Goal: Task Accomplishment & Management: Manage account settings

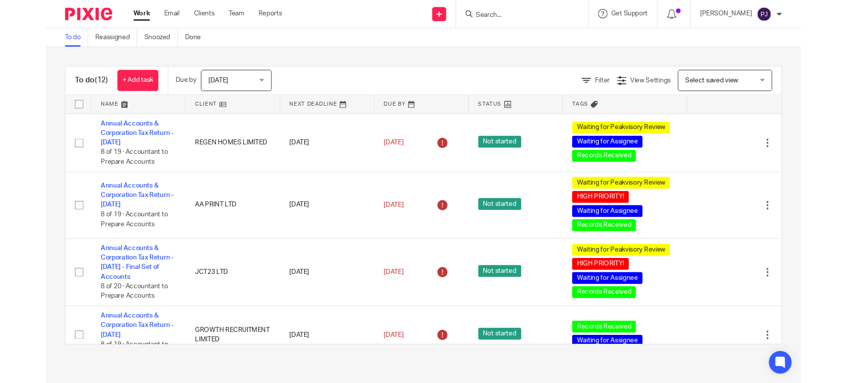
scroll to position [220, 0]
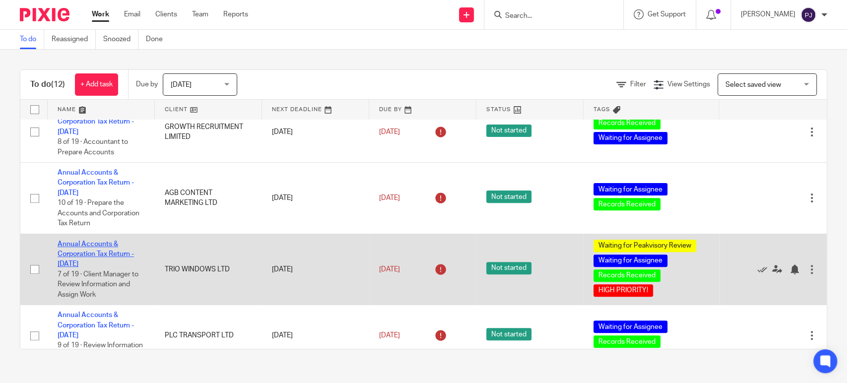
click at [87, 252] on link "Annual Accounts & Corporation Tax Return - [DATE]" at bounding box center [96, 254] width 76 height 27
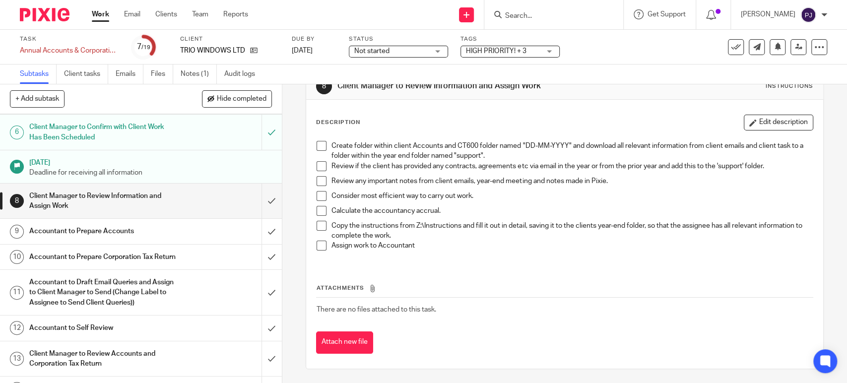
scroll to position [165, 0]
click at [205, 228] on div "Accountant to Prepare Accounts" at bounding box center [140, 230] width 222 height 15
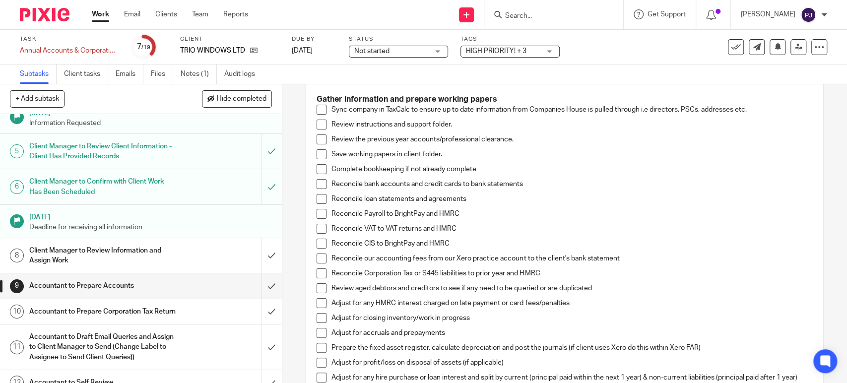
scroll to position [55, 0]
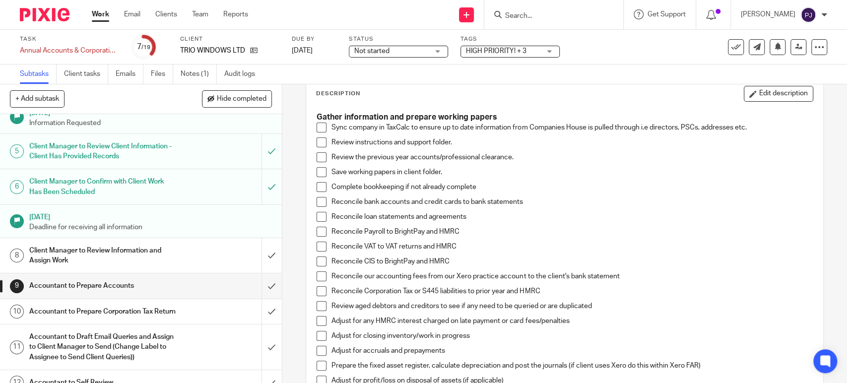
click at [321, 127] on span at bounding box center [321, 127] width 10 height 10
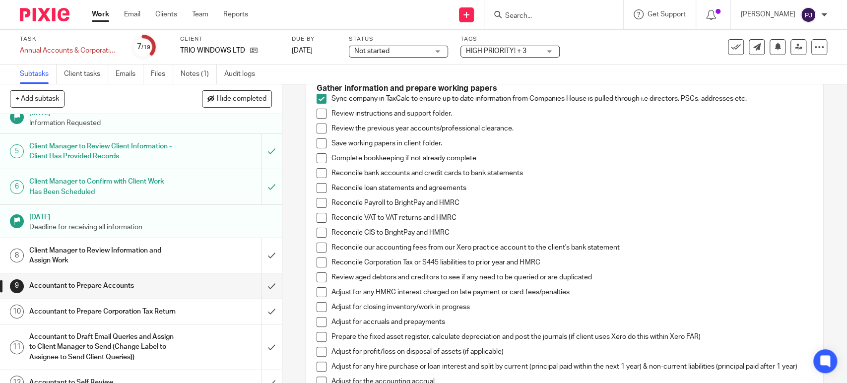
scroll to position [110, 0]
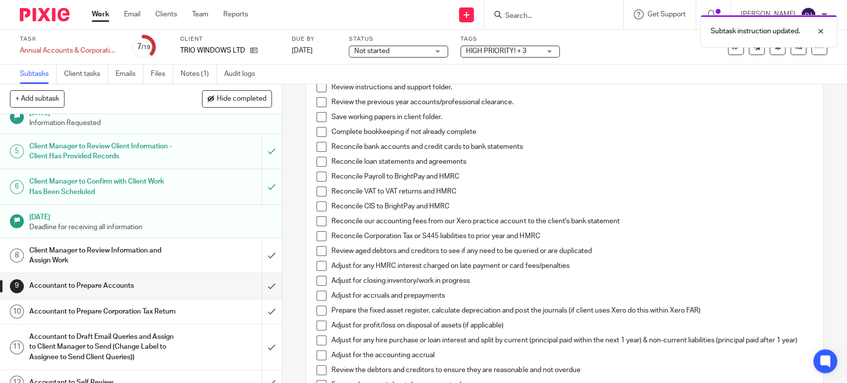
click at [320, 85] on span at bounding box center [321, 87] width 10 height 10
click at [320, 105] on span at bounding box center [321, 102] width 10 height 10
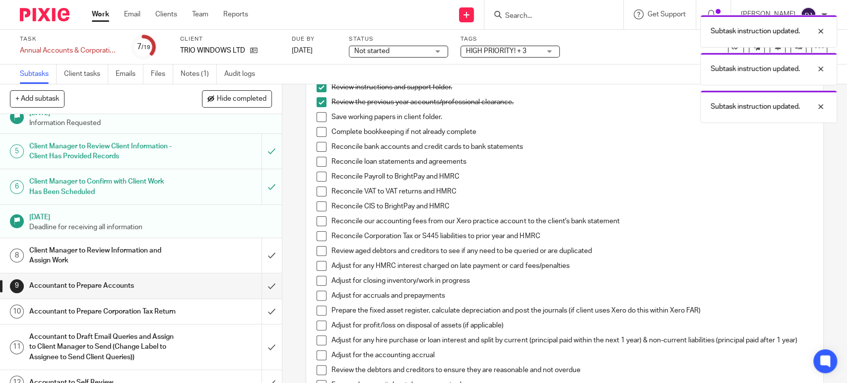
click at [318, 97] on span at bounding box center [321, 102] width 10 height 10
click at [321, 118] on span at bounding box center [321, 117] width 10 height 10
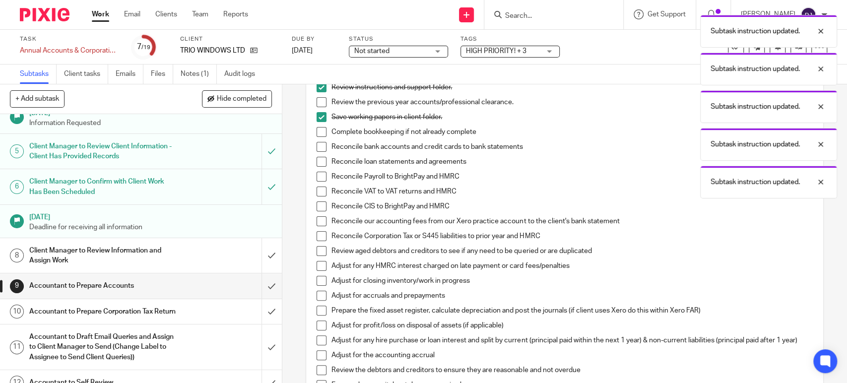
click at [318, 130] on span at bounding box center [321, 132] width 10 height 10
click at [316, 143] on span at bounding box center [321, 147] width 10 height 10
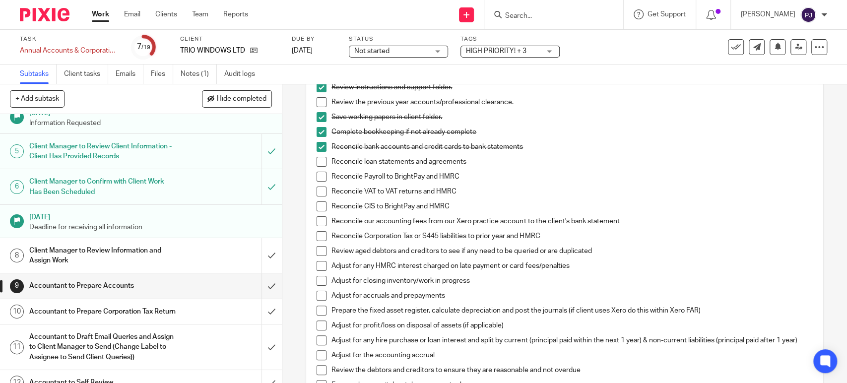
click at [319, 220] on span at bounding box center [321, 221] width 10 height 10
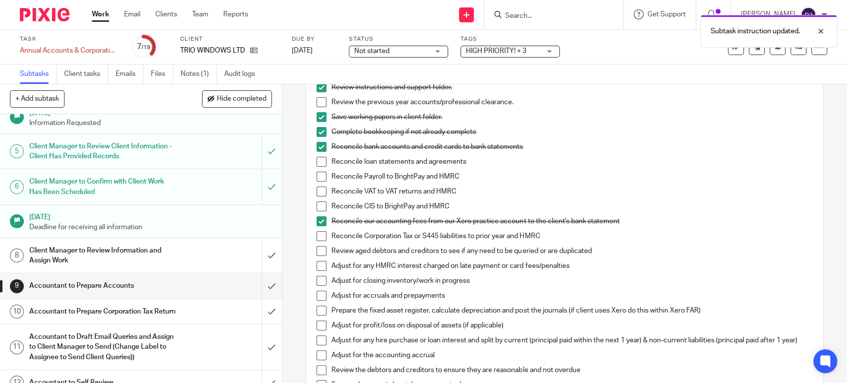
click at [317, 238] on span at bounding box center [321, 236] width 10 height 10
click at [317, 251] on span at bounding box center [321, 251] width 10 height 10
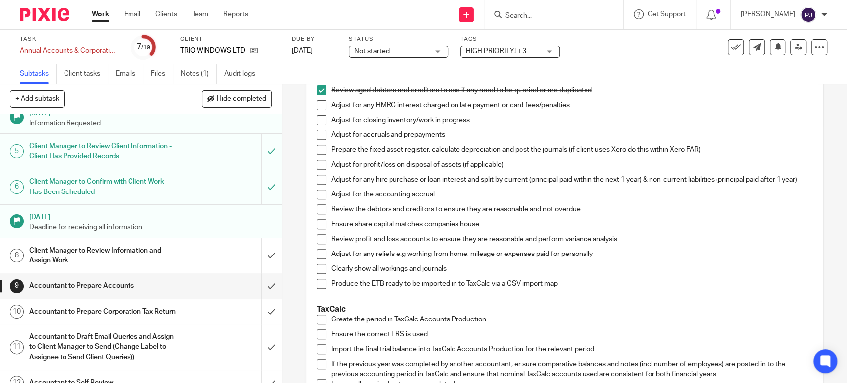
scroll to position [275, 0]
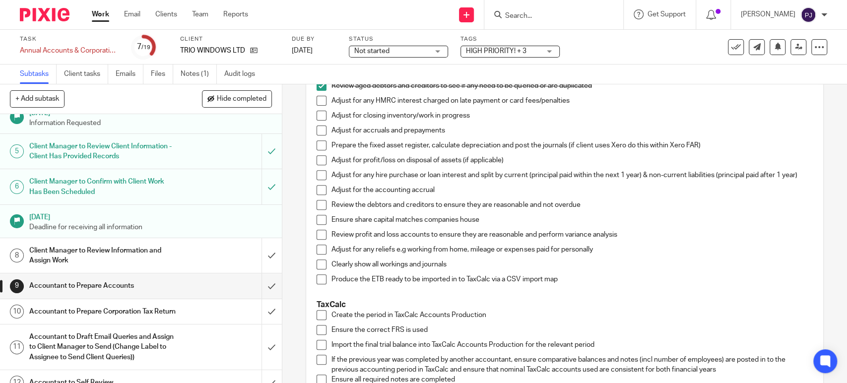
click at [318, 127] on span at bounding box center [321, 130] width 10 height 10
click at [317, 194] on span at bounding box center [321, 190] width 10 height 10
click at [321, 185] on li "Adjust for any hire purchase or loan interest and split by current (principal p…" at bounding box center [563, 177] width 495 height 15
click at [318, 195] on span at bounding box center [321, 190] width 10 height 10
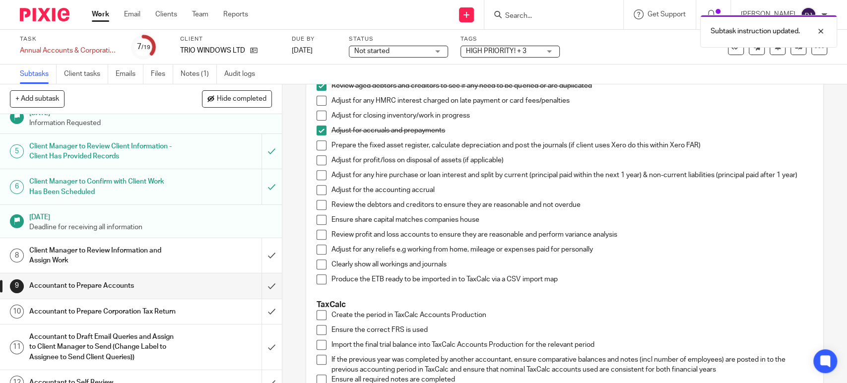
click at [318, 210] on span at bounding box center [321, 205] width 10 height 10
click at [319, 223] on span at bounding box center [321, 220] width 10 height 10
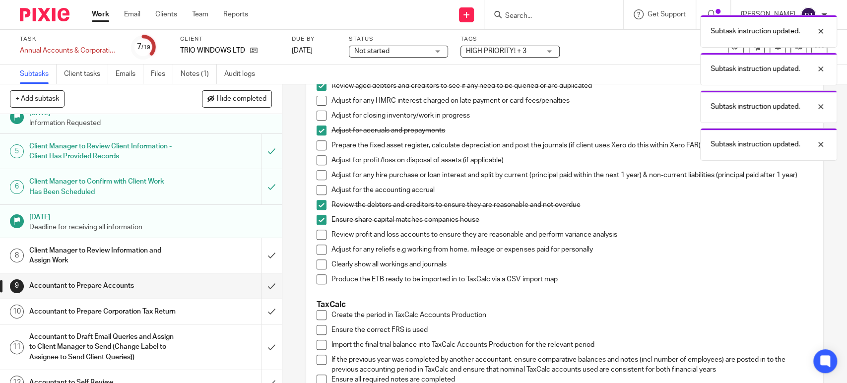
click at [322, 239] on span at bounding box center [321, 235] width 10 height 10
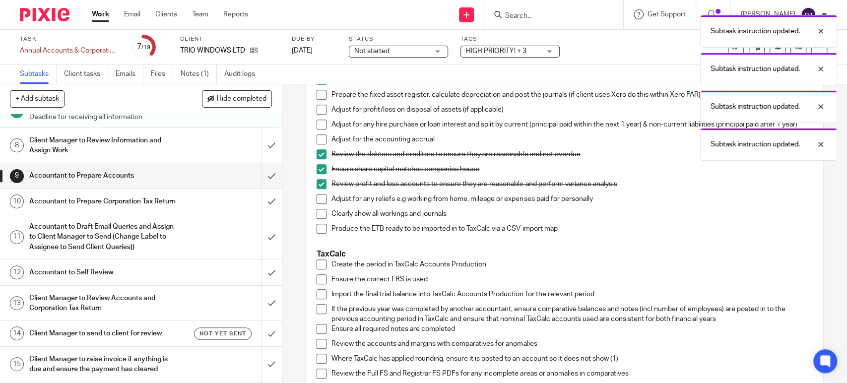
scroll to position [385, 0]
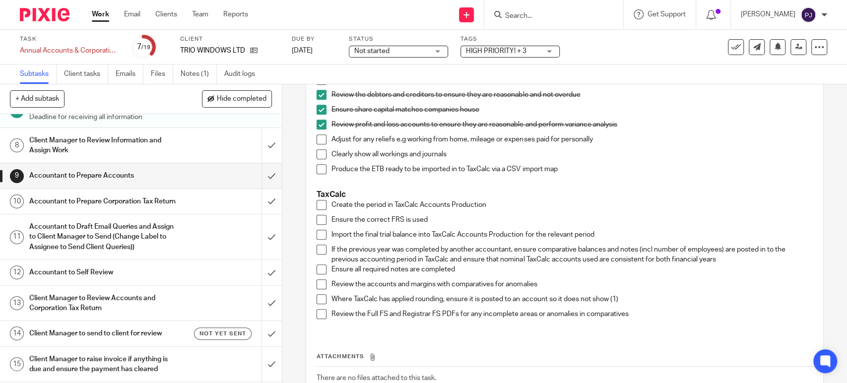
click at [316, 144] on span at bounding box center [321, 139] width 10 height 10
click at [316, 142] on span at bounding box center [321, 139] width 10 height 10
click at [316, 155] on span at bounding box center [321, 154] width 10 height 10
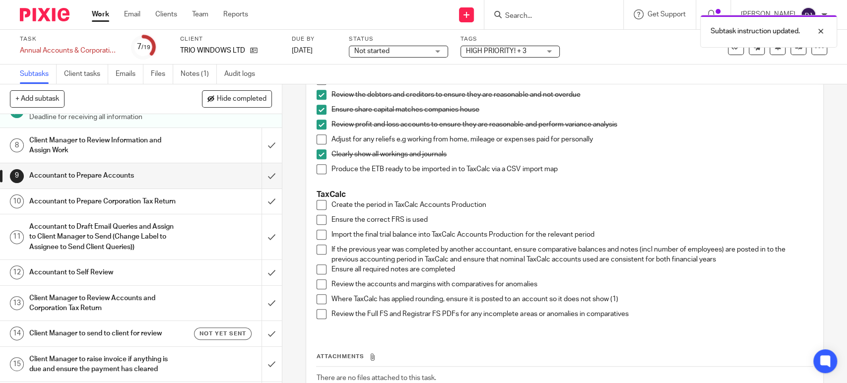
click at [316, 174] on span at bounding box center [321, 169] width 10 height 10
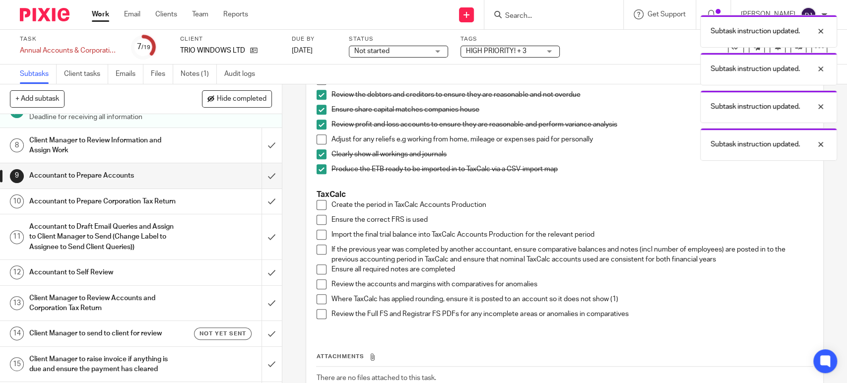
click at [316, 210] on span at bounding box center [321, 205] width 10 height 10
click at [316, 225] on span at bounding box center [321, 220] width 10 height 10
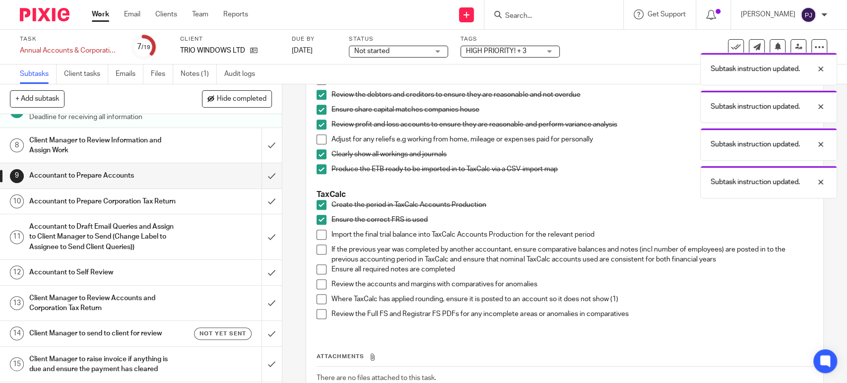
click at [316, 240] on span at bounding box center [321, 235] width 10 height 10
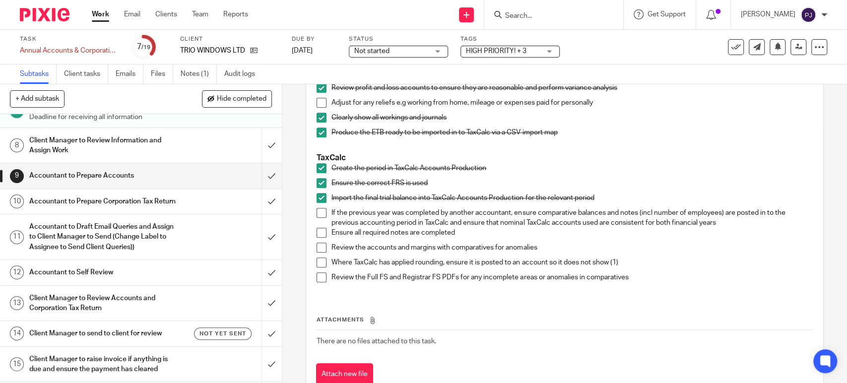
scroll to position [440, 0]
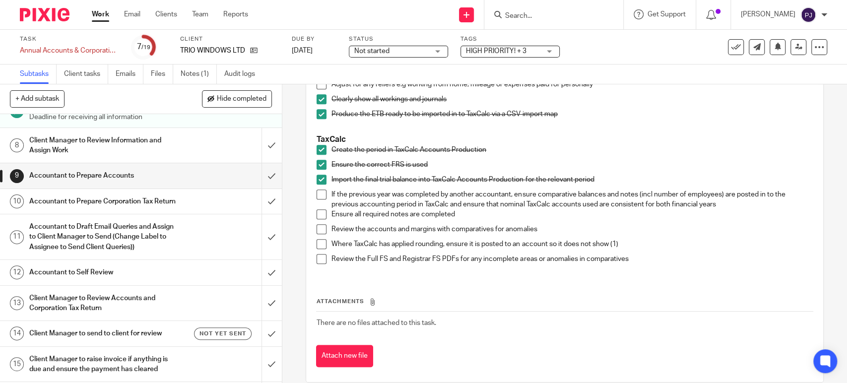
click at [317, 218] on span at bounding box center [321, 214] width 10 height 10
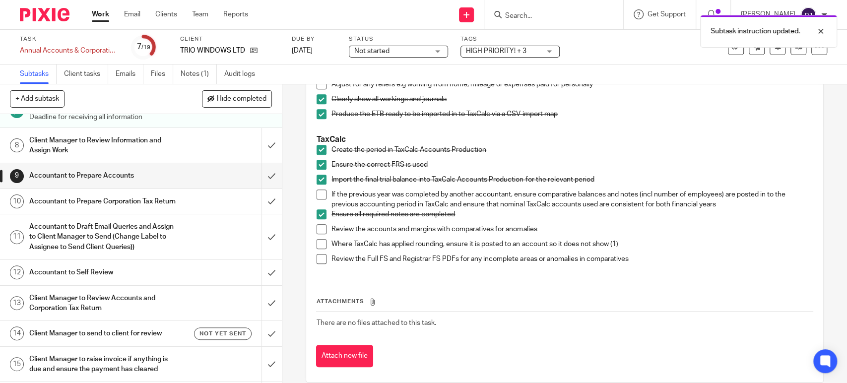
click at [317, 231] on span at bounding box center [321, 229] width 10 height 10
click at [318, 245] on span at bounding box center [321, 244] width 10 height 10
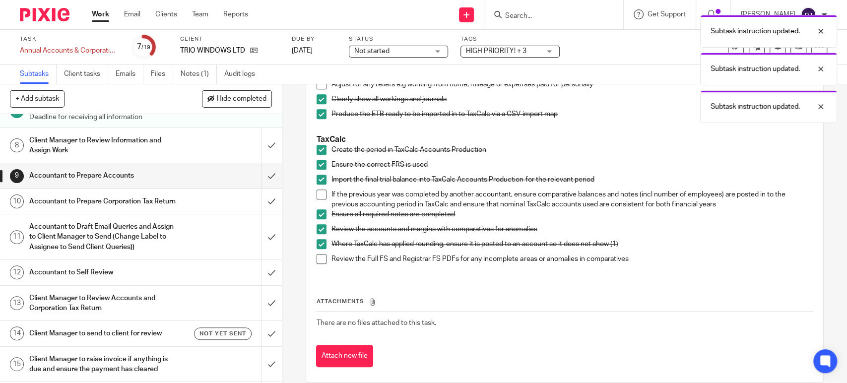
click at [316, 261] on span at bounding box center [321, 259] width 10 height 10
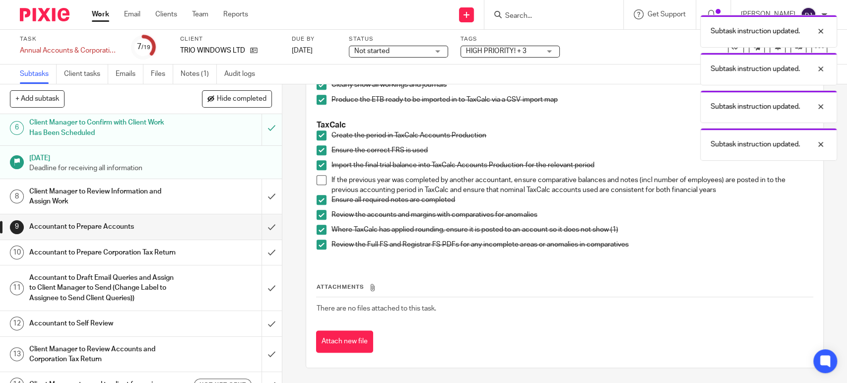
scroll to position [150, 0]
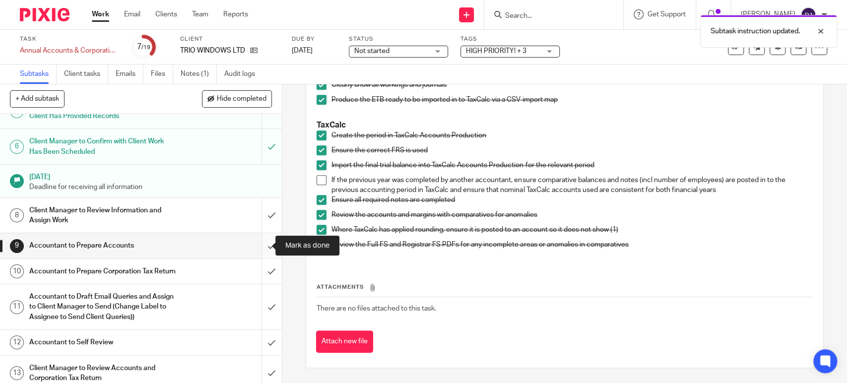
click at [256, 244] on input "submit" at bounding box center [141, 245] width 282 height 25
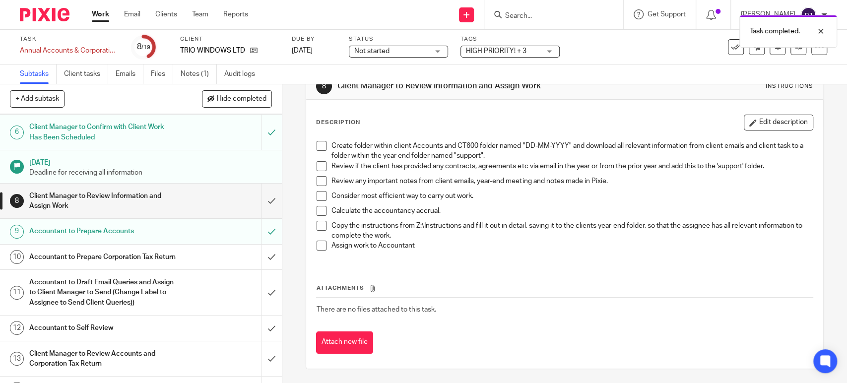
scroll to position [165, 0]
click at [90, 264] on h1 "Accountant to Prepare Corporation Tax Return" at bounding box center [103, 256] width 148 height 15
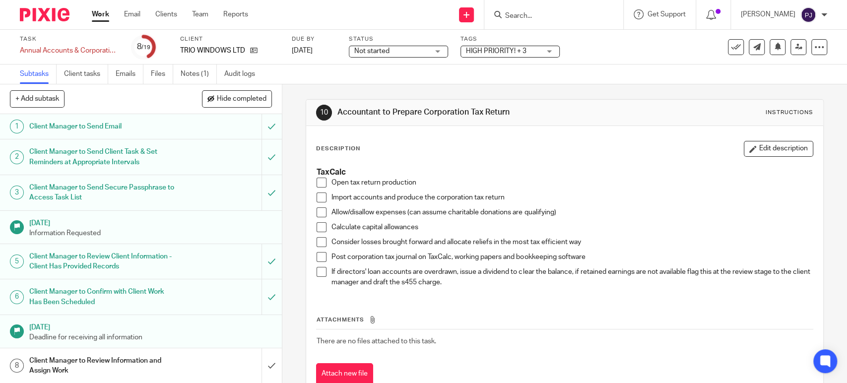
click at [321, 182] on span at bounding box center [321, 183] width 10 height 10
click at [320, 196] on span at bounding box center [321, 197] width 10 height 10
click at [322, 212] on span at bounding box center [321, 212] width 10 height 10
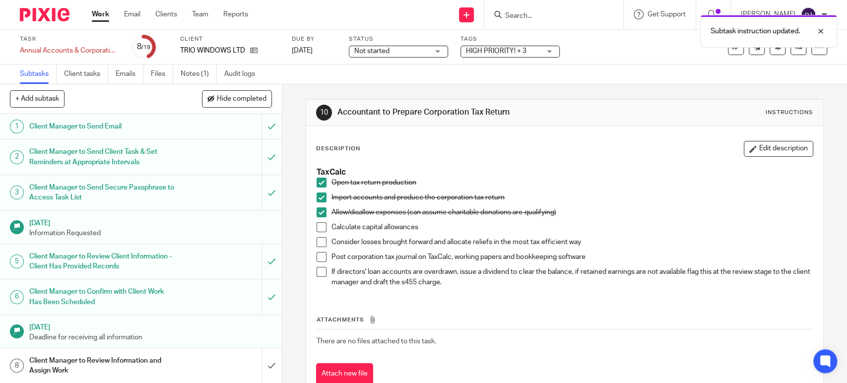
click at [320, 258] on span at bounding box center [321, 257] width 10 height 10
click at [318, 264] on li "Post corporation tax journal on TaxCalc, working papers and bookkeeping software" at bounding box center [563, 259] width 495 height 15
click at [319, 259] on span at bounding box center [321, 257] width 10 height 10
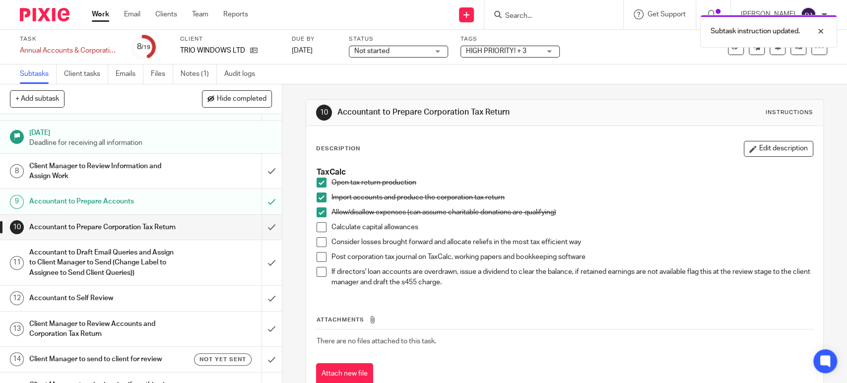
scroll to position [220, 0]
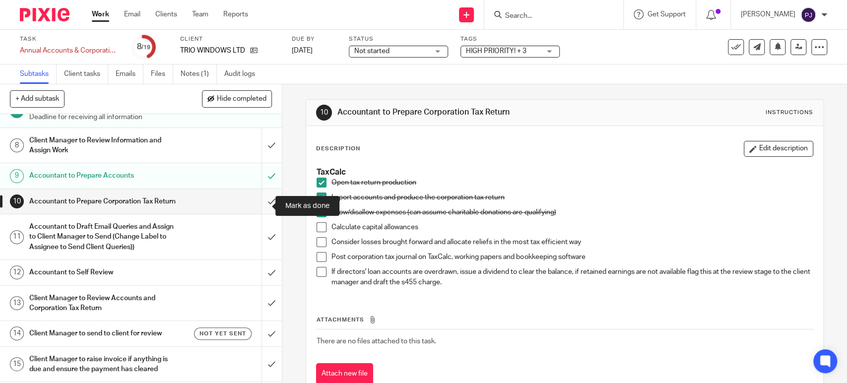
click at [259, 210] on input "submit" at bounding box center [141, 201] width 282 height 25
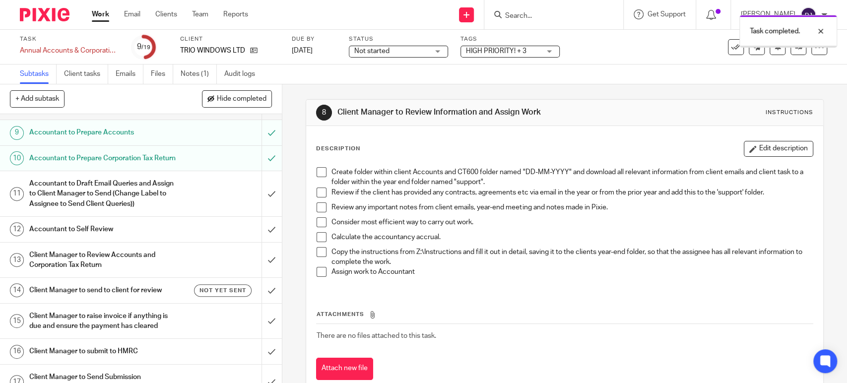
scroll to position [275, 0]
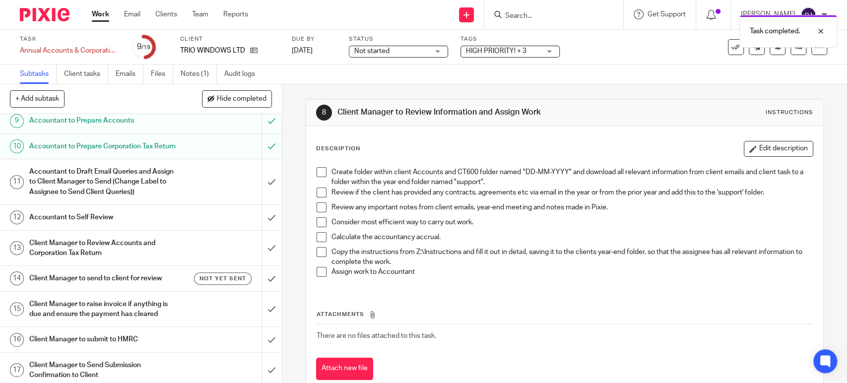
click at [63, 222] on h1 "Accountant to Self Review" at bounding box center [103, 217] width 148 height 15
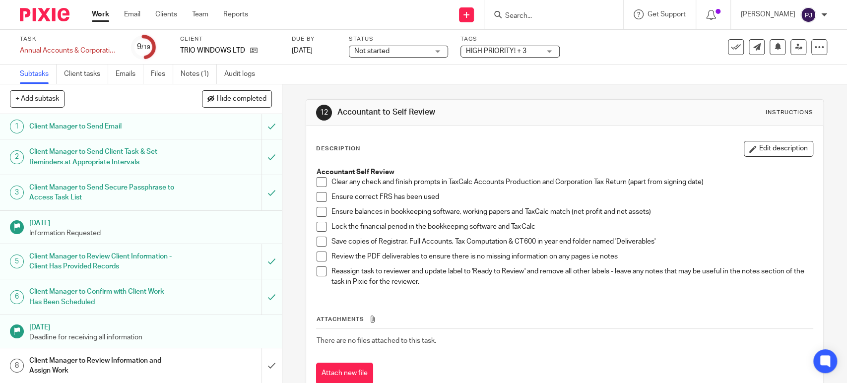
click at [316, 183] on span at bounding box center [321, 182] width 10 height 10
click at [316, 198] on span at bounding box center [321, 197] width 10 height 10
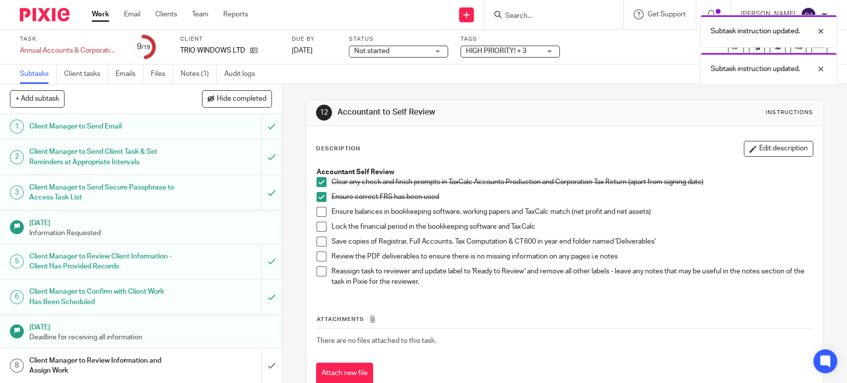
click at [316, 213] on span at bounding box center [321, 212] width 10 height 10
click at [318, 243] on span at bounding box center [321, 242] width 10 height 10
click at [320, 256] on span at bounding box center [321, 256] width 10 height 10
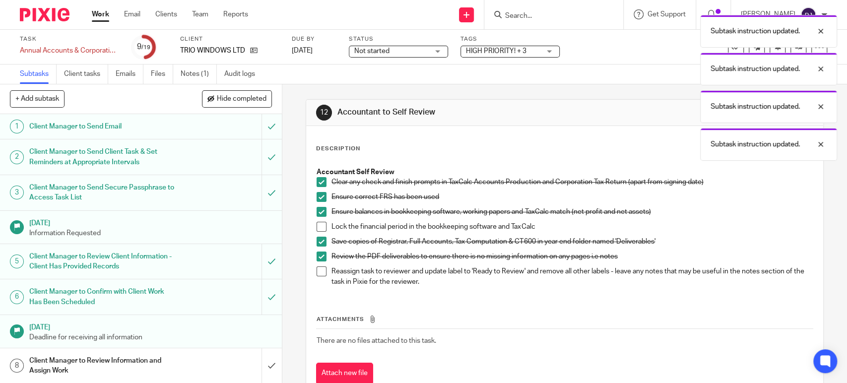
click at [317, 267] on span at bounding box center [321, 271] width 10 height 10
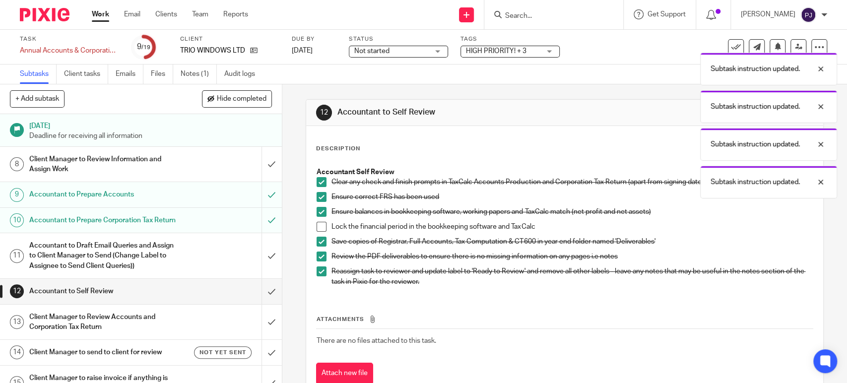
scroll to position [220, 0]
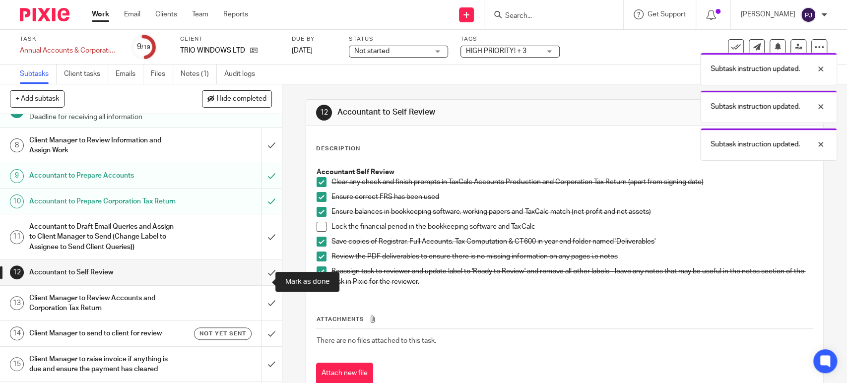
click at [259, 282] on input "submit" at bounding box center [141, 272] width 282 height 25
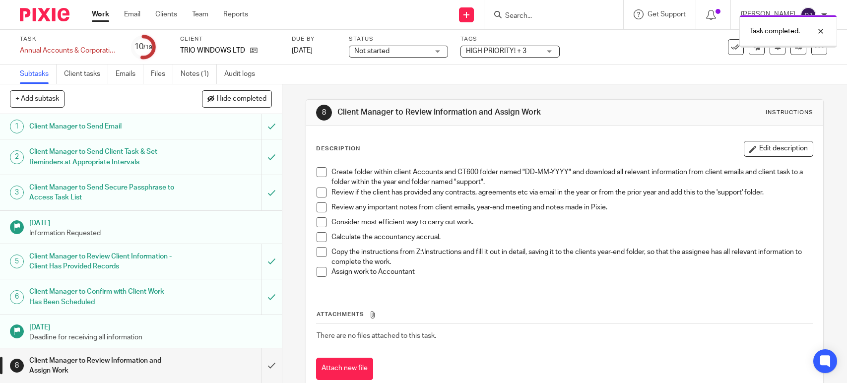
click at [494, 51] on span "HIGH PRIORITY! + 3" at bounding box center [496, 51] width 60 height 7
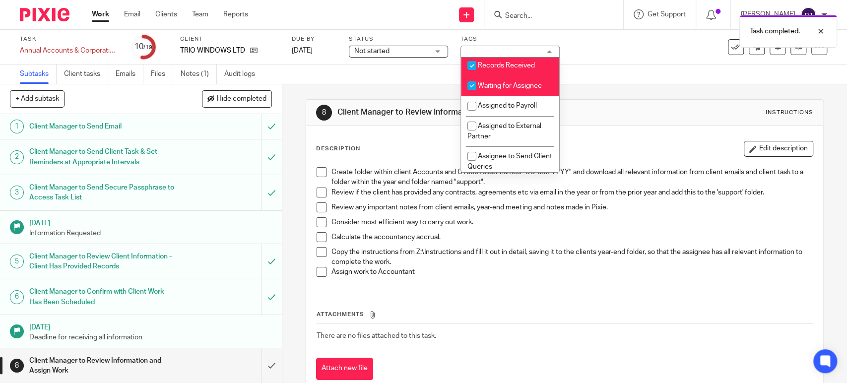
scroll to position [165, 0]
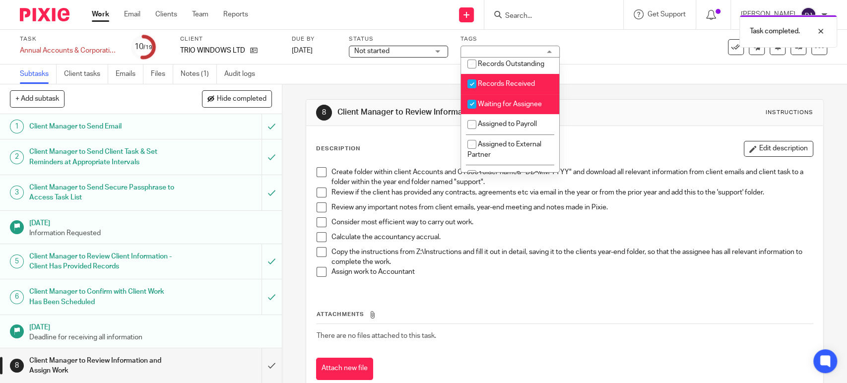
click at [492, 94] on li "Records Received" at bounding box center [510, 84] width 98 height 20
checkbox input "false"
click at [484, 108] on li "Waiting for Assignee" at bounding box center [510, 104] width 98 height 20
checkbox input "false"
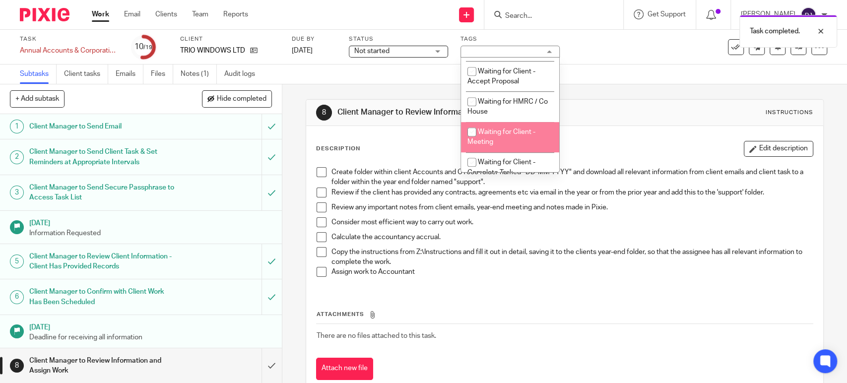
scroll to position [606, 0]
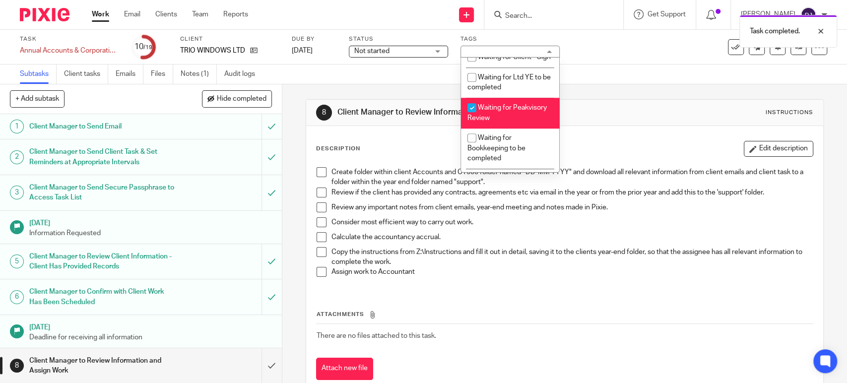
click at [491, 128] on li "Waiting for Peakvisory Review" at bounding box center [510, 113] width 98 height 30
checkbox input "false"
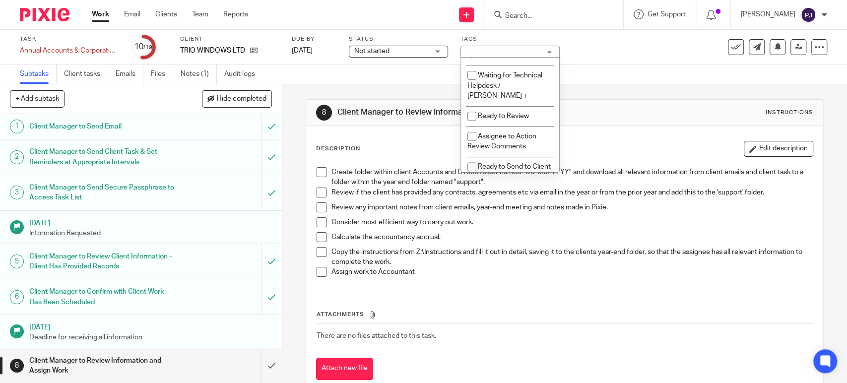
scroll to position [275, 0]
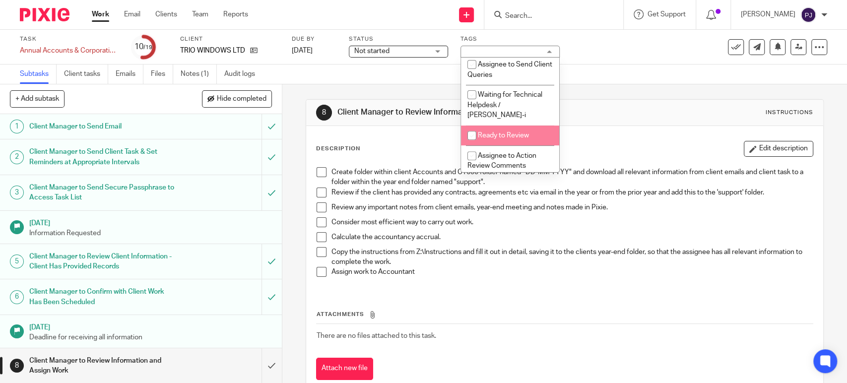
click at [493, 134] on span "Ready to Review" at bounding box center [503, 135] width 51 height 7
checkbox input "true"
click at [666, 90] on div "8 Client Manager to Review Information and Assign Work Instructions Description…" at bounding box center [563, 247] width 517 height 326
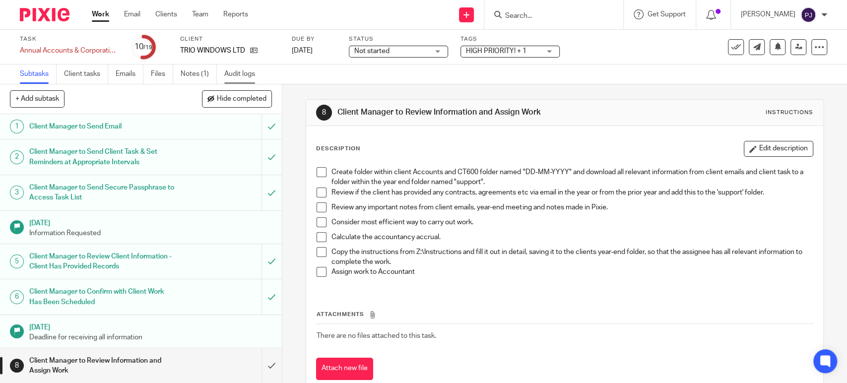
click at [243, 76] on link "Audit logs" at bounding box center [243, 73] width 38 height 19
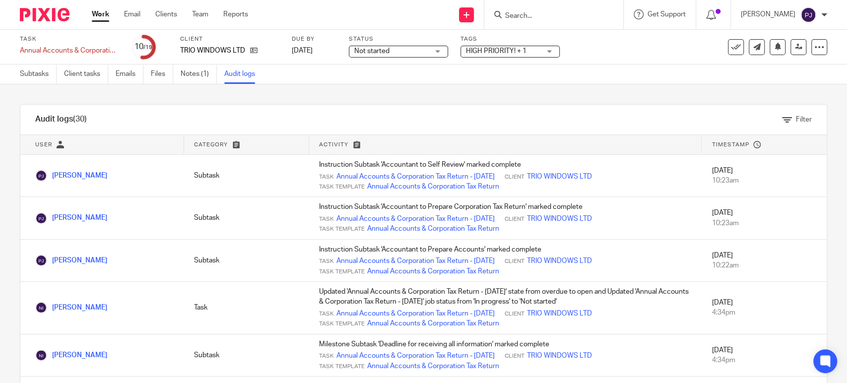
click at [778, 51] on div "See template in use Advanced task editor Copy task Change schedule Delete" at bounding box center [776, 47] width 99 height 16
click at [790, 52] on link at bounding box center [798, 47] width 16 height 16
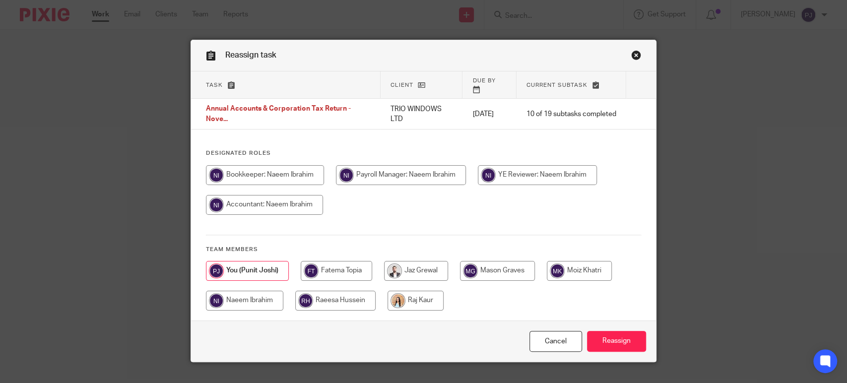
click at [216, 291] on input "radio" at bounding box center [244, 301] width 77 height 20
radio input "true"
click at [593, 335] on input "Reassign" at bounding box center [616, 341] width 59 height 21
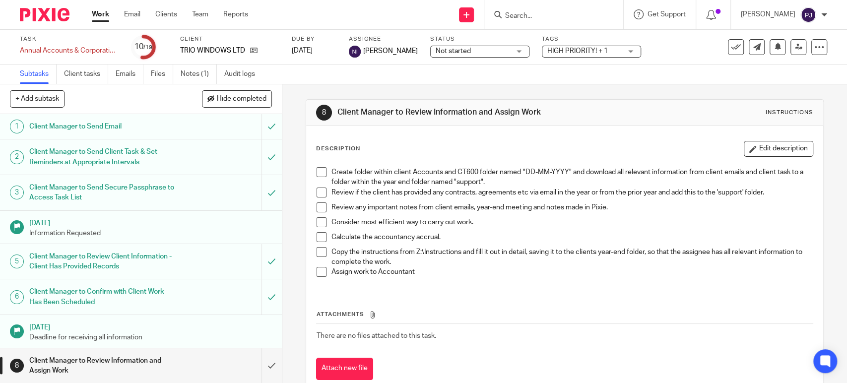
click at [103, 15] on link "Work" at bounding box center [100, 14] width 17 height 10
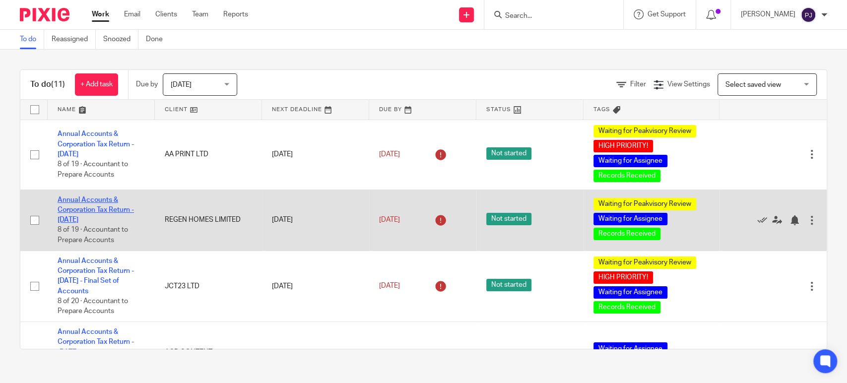
click at [91, 212] on link "Annual Accounts & Corporation Tax Return - [DATE]" at bounding box center [96, 209] width 76 height 27
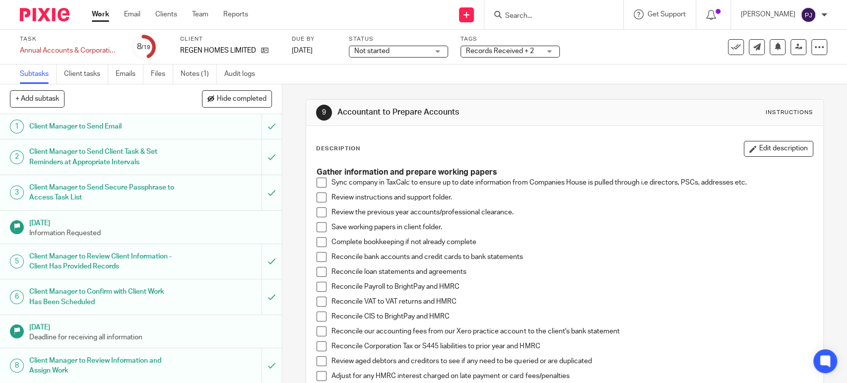
click at [318, 185] on span at bounding box center [321, 183] width 10 height 10
click at [317, 205] on li "Review instructions and support folder." at bounding box center [563, 199] width 495 height 15
click at [316, 204] on li "Review instructions and support folder." at bounding box center [563, 199] width 495 height 15
click at [317, 213] on span at bounding box center [321, 212] width 10 height 10
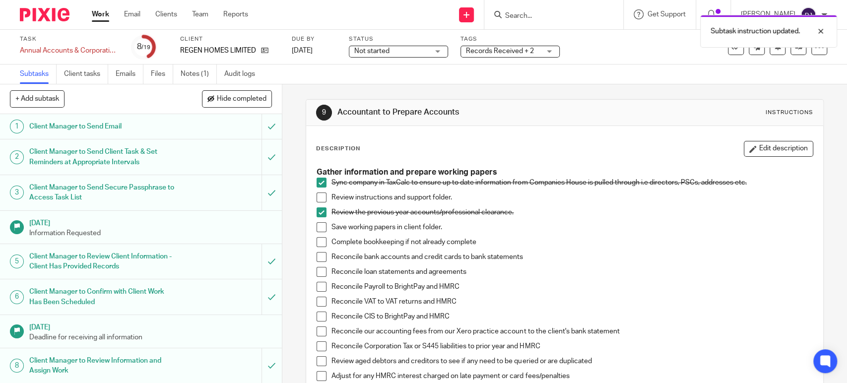
click at [317, 195] on span at bounding box center [321, 197] width 10 height 10
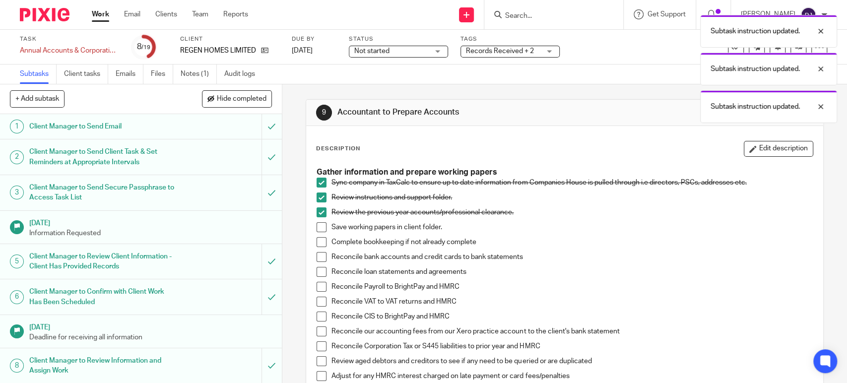
click at [316, 228] on span at bounding box center [321, 227] width 10 height 10
click at [320, 242] on span at bounding box center [321, 242] width 10 height 10
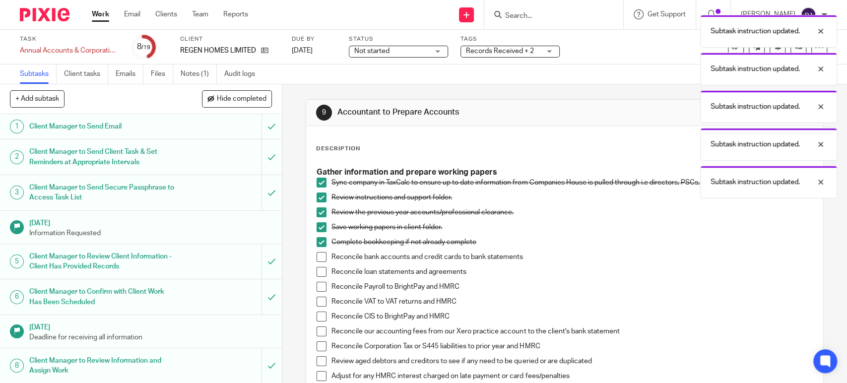
click at [316, 255] on span at bounding box center [321, 257] width 10 height 10
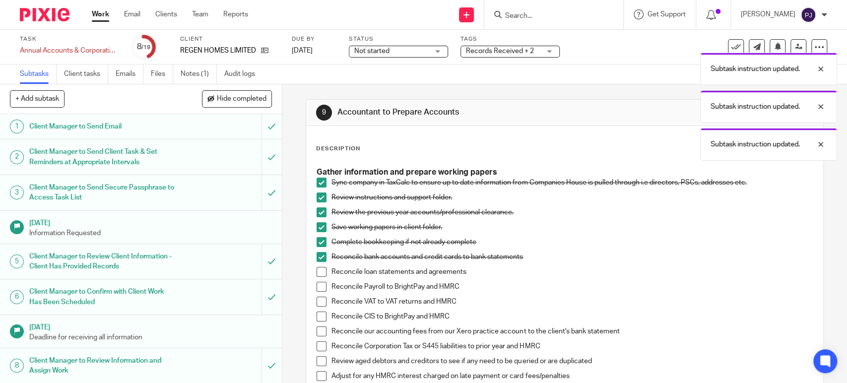
click at [316, 269] on span at bounding box center [321, 272] width 10 height 10
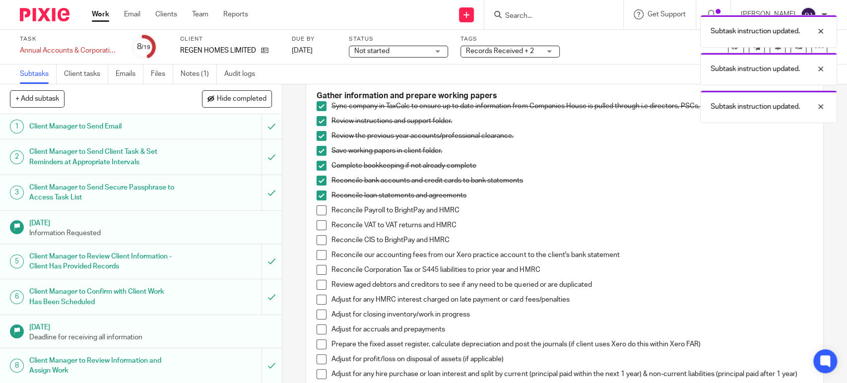
scroll to position [110, 0]
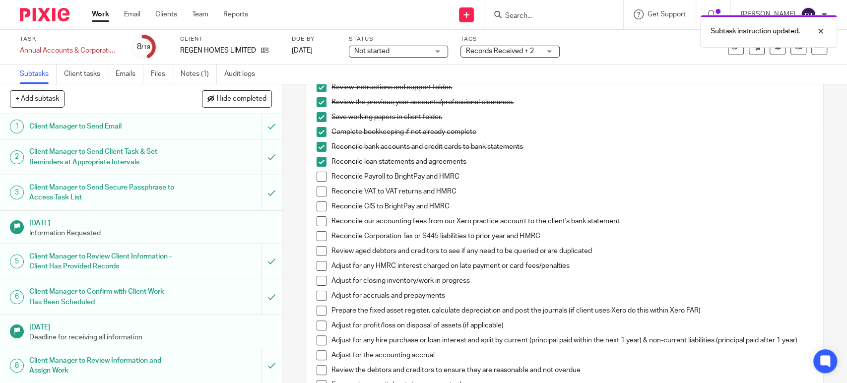
click at [316, 221] on span at bounding box center [321, 221] width 10 height 10
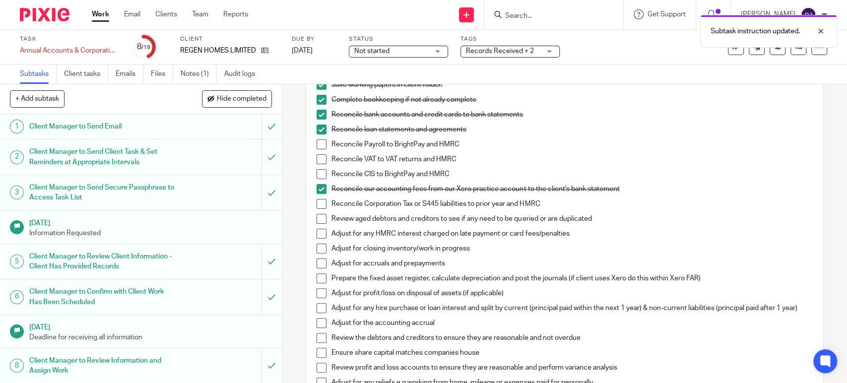
scroll to position [220, 0]
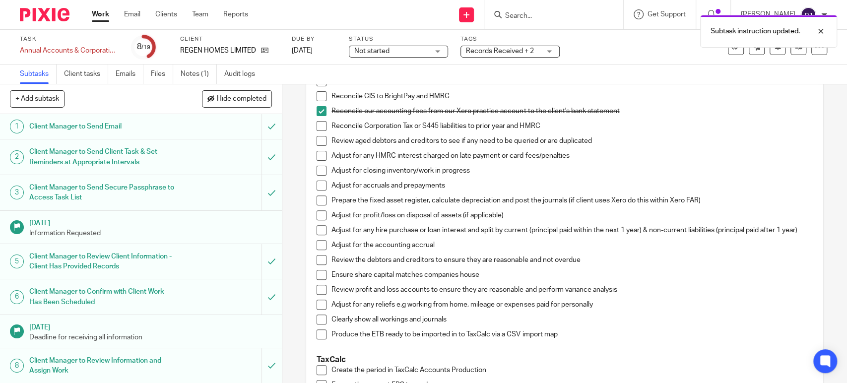
click at [317, 129] on span at bounding box center [321, 126] width 10 height 10
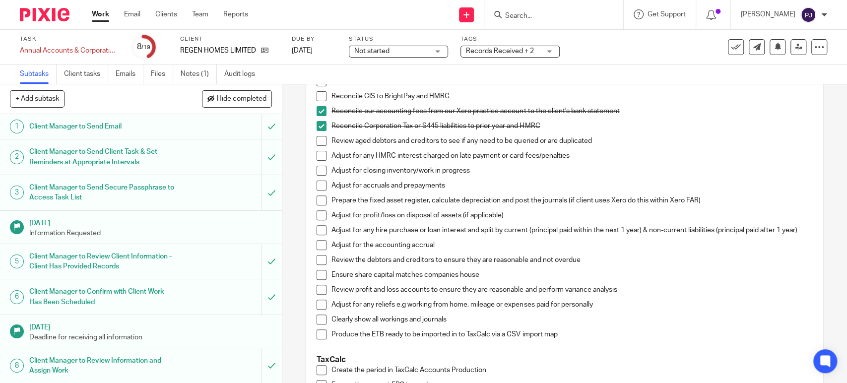
click at [317, 185] on span at bounding box center [321, 186] width 10 height 10
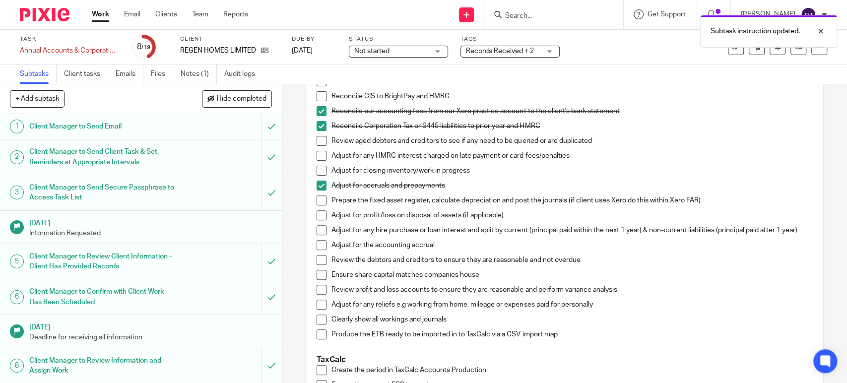
click at [316, 201] on span at bounding box center [321, 200] width 10 height 10
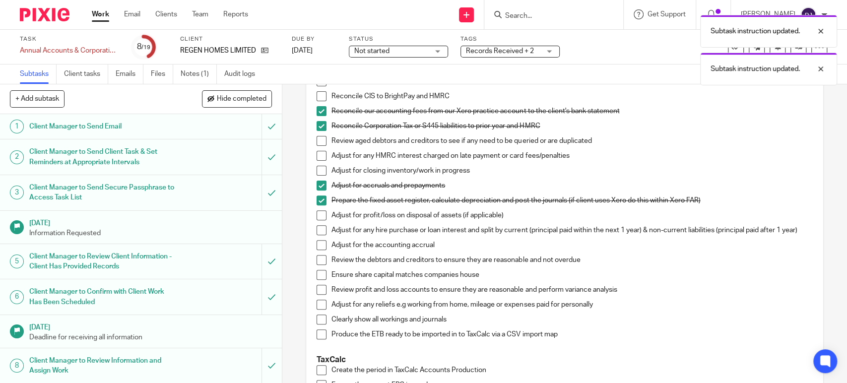
drag, startPoint x: 316, startPoint y: 251, endPoint x: 315, endPoint y: 261, distance: 9.9
click at [316, 250] on span at bounding box center [321, 245] width 10 height 10
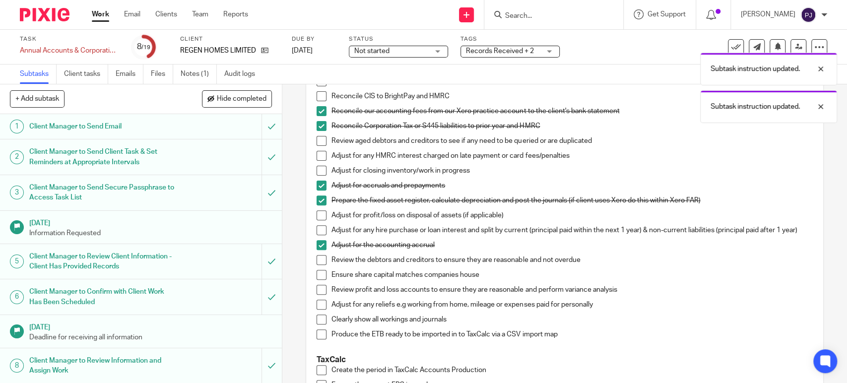
click at [316, 248] on span at bounding box center [321, 245] width 10 height 10
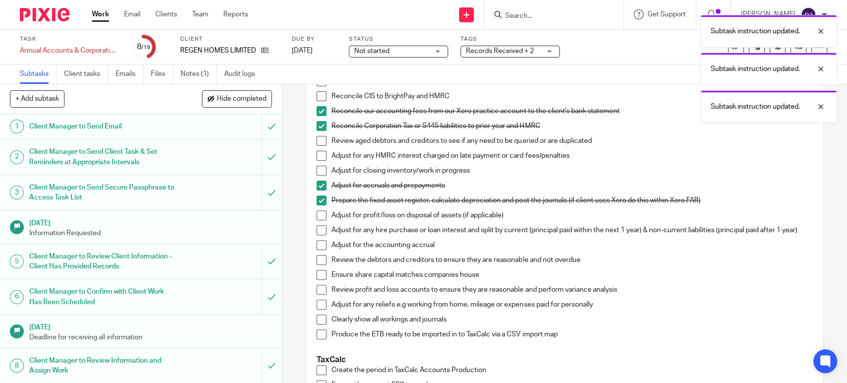
click at [316, 248] on span at bounding box center [321, 245] width 10 height 10
click at [317, 265] on span at bounding box center [321, 260] width 10 height 10
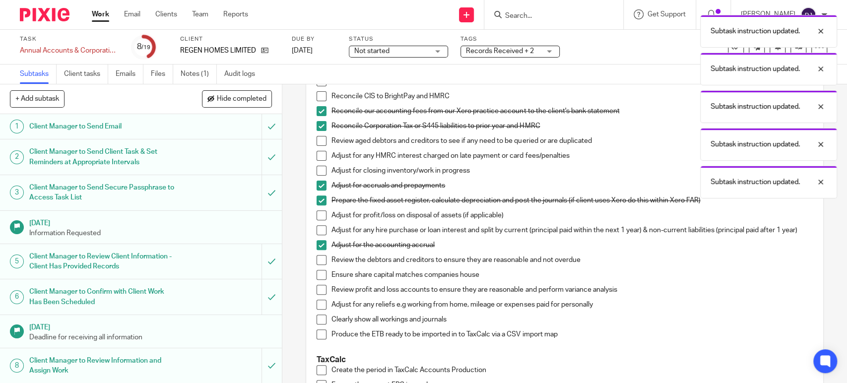
click at [317, 265] on span at bounding box center [321, 260] width 10 height 10
click at [317, 280] on span at bounding box center [321, 275] width 10 height 10
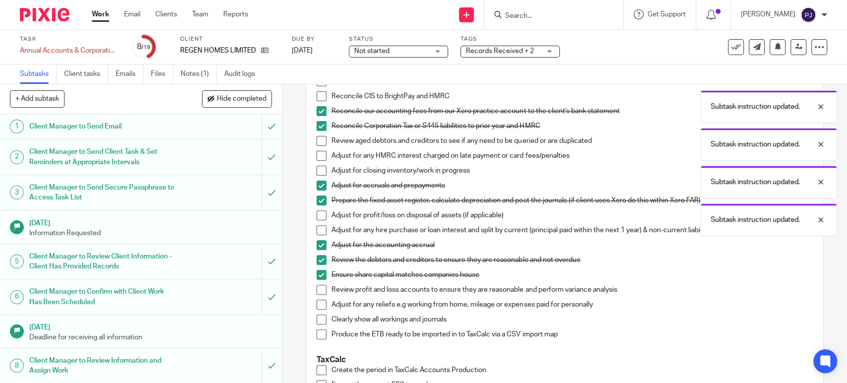
click at [316, 292] on span at bounding box center [321, 290] width 10 height 10
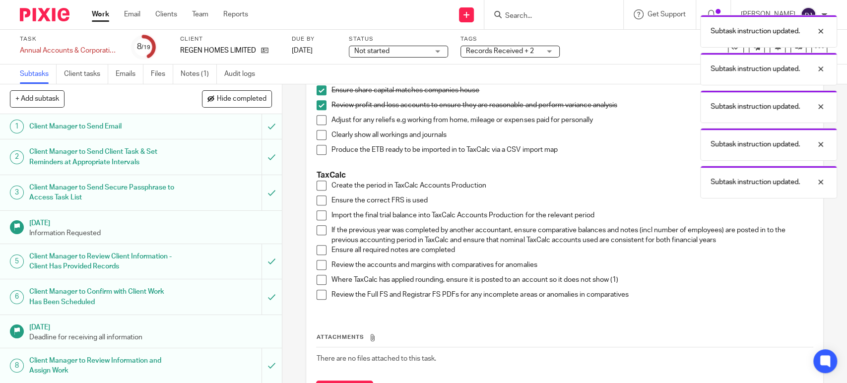
scroll to position [385, 0]
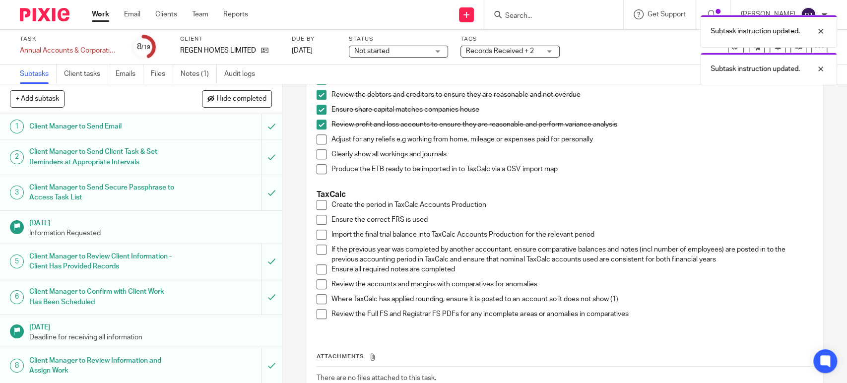
click at [316, 143] on span at bounding box center [321, 139] width 10 height 10
click at [316, 156] on span at bounding box center [321, 154] width 10 height 10
click at [317, 174] on span at bounding box center [321, 169] width 10 height 10
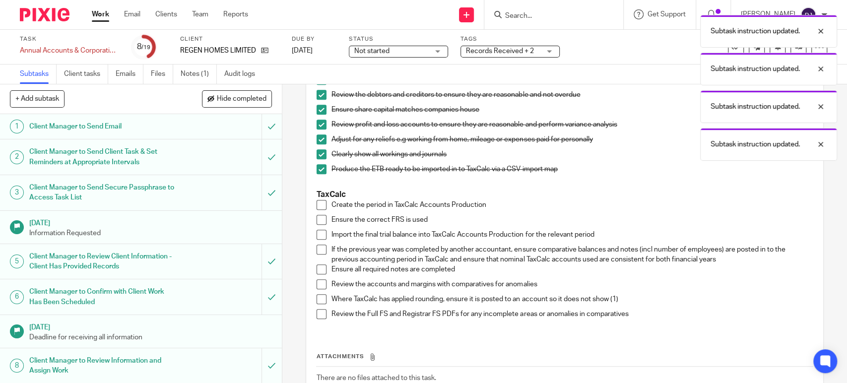
click at [316, 210] on span at bounding box center [321, 205] width 10 height 10
click at [316, 225] on span at bounding box center [321, 220] width 10 height 10
click at [318, 237] on span at bounding box center [321, 235] width 10 height 10
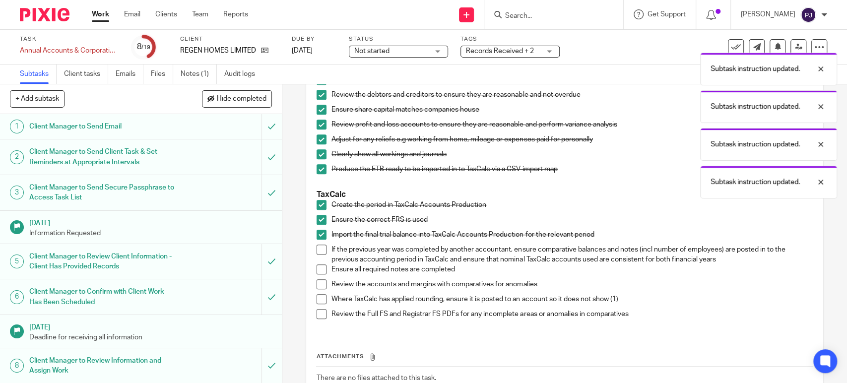
click at [317, 274] on span at bounding box center [321, 269] width 10 height 10
click at [317, 289] on span at bounding box center [321, 284] width 10 height 10
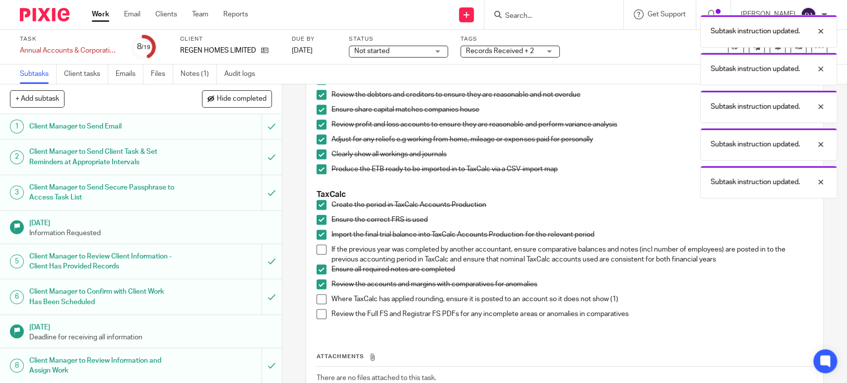
drag, startPoint x: 317, startPoint y: 304, endPoint x: 321, endPoint y: 320, distance: 15.9
click at [317, 304] on span at bounding box center [321, 299] width 10 height 10
click at [318, 318] on span at bounding box center [321, 314] width 10 height 10
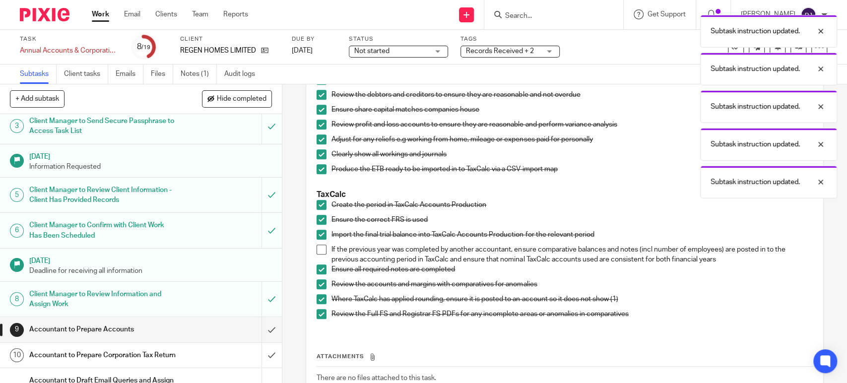
scroll to position [220, 0]
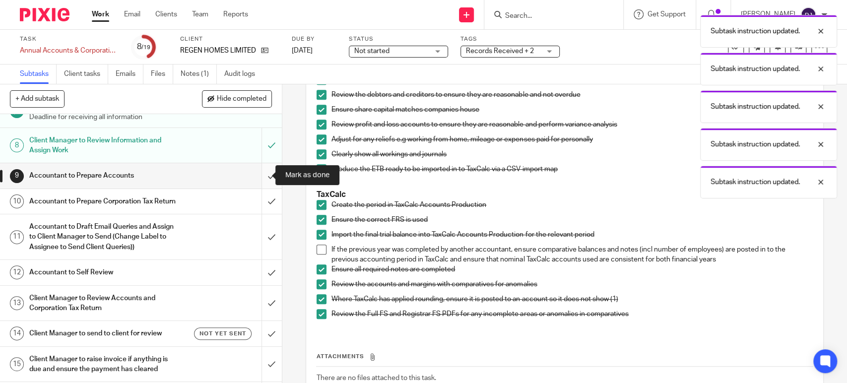
click at [254, 177] on input "submit" at bounding box center [141, 175] width 282 height 25
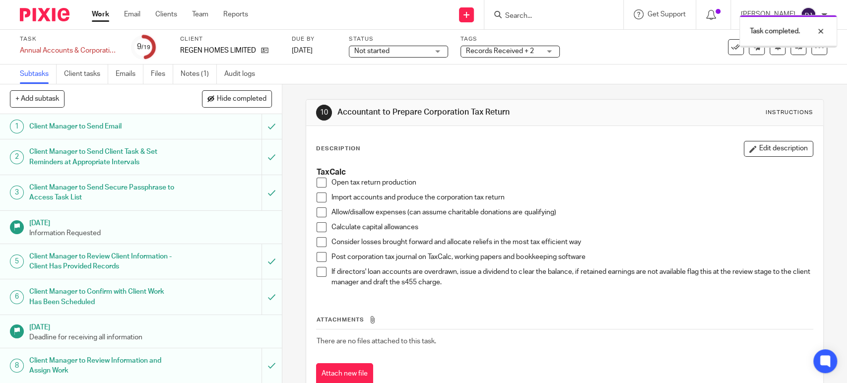
click at [316, 185] on span at bounding box center [321, 183] width 10 height 10
click at [316, 198] on span at bounding box center [321, 197] width 10 height 10
drag, startPoint x: 317, startPoint y: 242, endPoint x: 319, endPoint y: 253, distance: 11.0
click at [317, 242] on span at bounding box center [321, 242] width 10 height 10
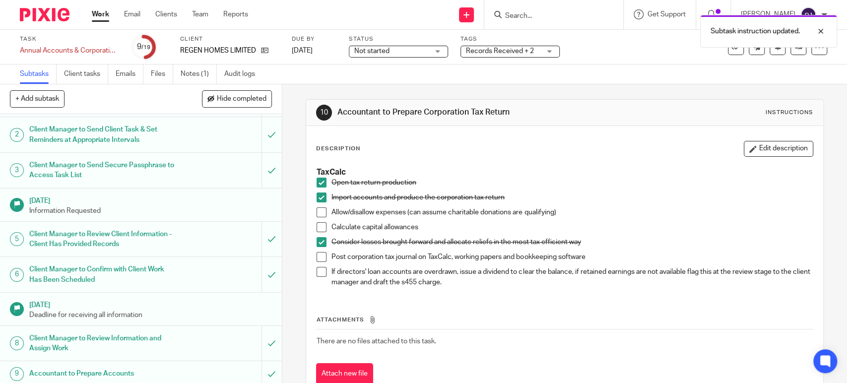
scroll to position [220, 0]
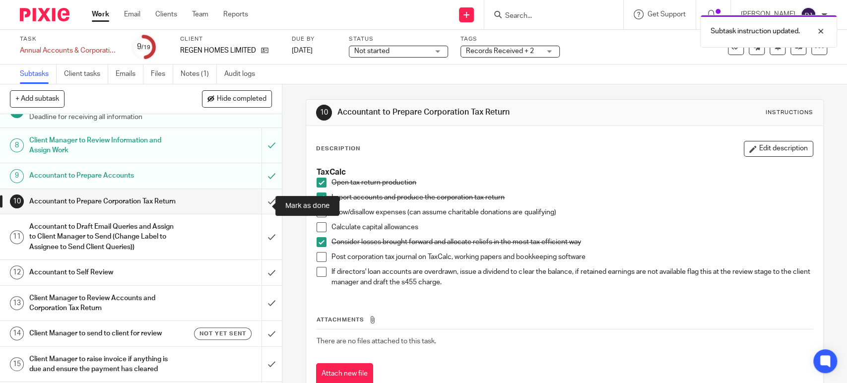
click at [258, 209] on input "submit" at bounding box center [141, 201] width 282 height 25
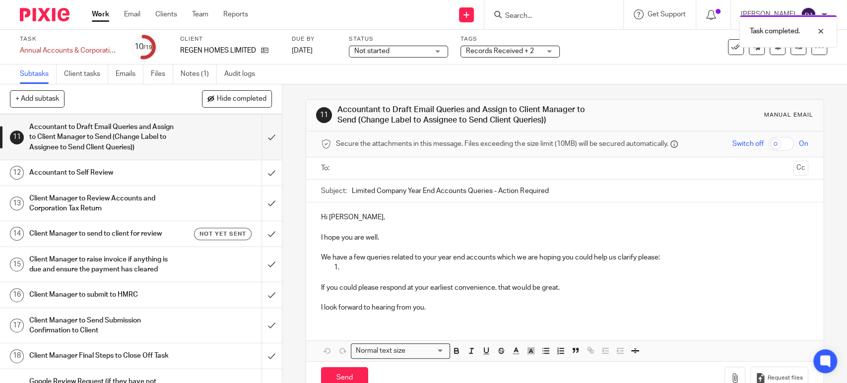
scroll to position [260, 0]
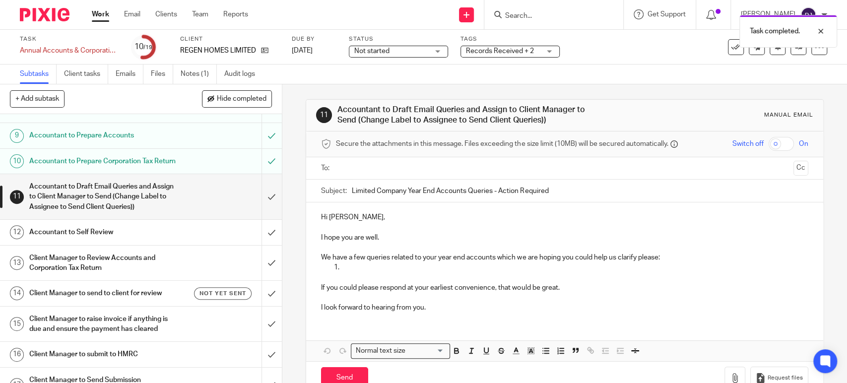
click at [54, 234] on h1 "Accountant to Self Review" at bounding box center [103, 232] width 148 height 15
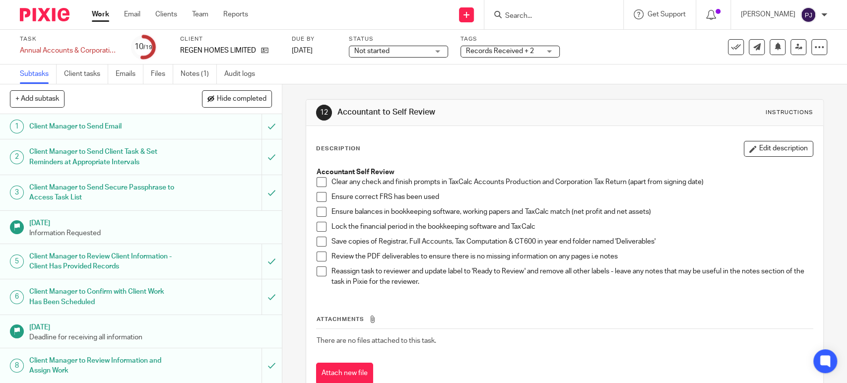
click at [317, 184] on span at bounding box center [321, 182] width 10 height 10
click at [316, 197] on span at bounding box center [321, 197] width 10 height 10
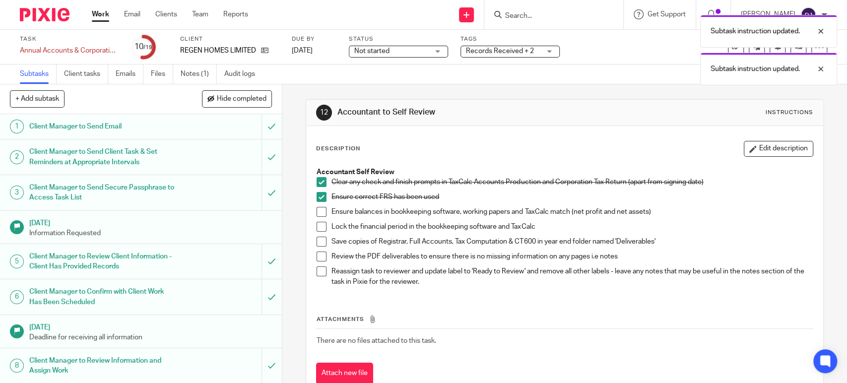
click at [316, 211] on span at bounding box center [321, 212] width 10 height 10
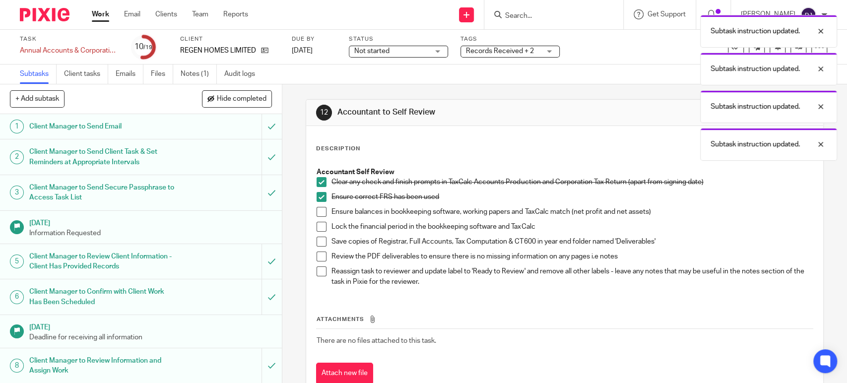
click at [316, 211] on span at bounding box center [321, 212] width 10 height 10
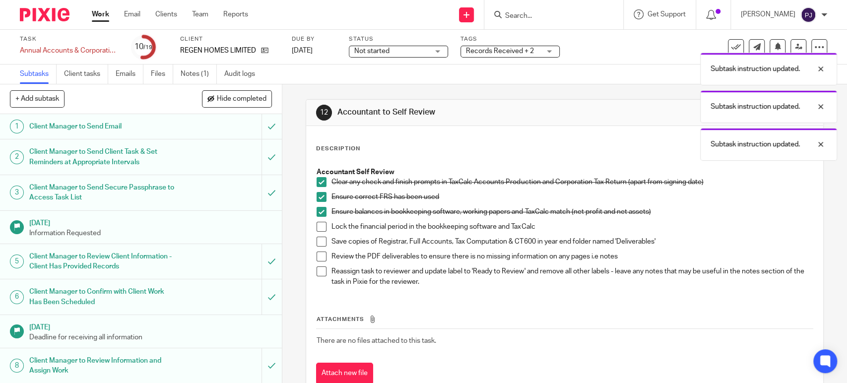
click at [317, 245] on span at bounding box center [321, 242] width 10 height 10
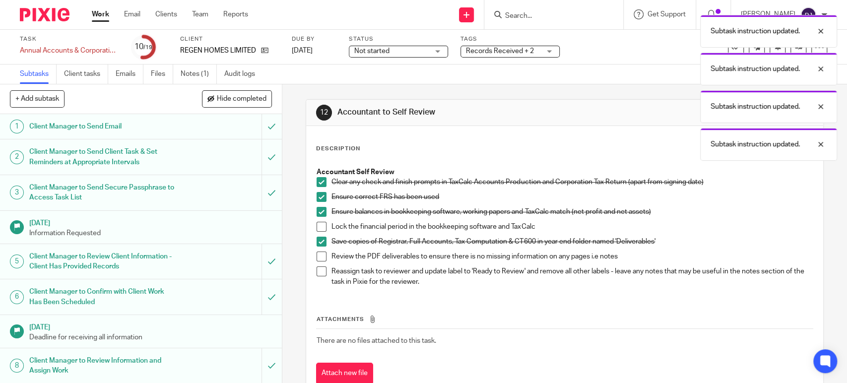
click at [316, 258] on span at bounding box center [321, 256] width 10 height 10
click at [319, 270] on span at bounding box center [321, 271] width 10 height 10
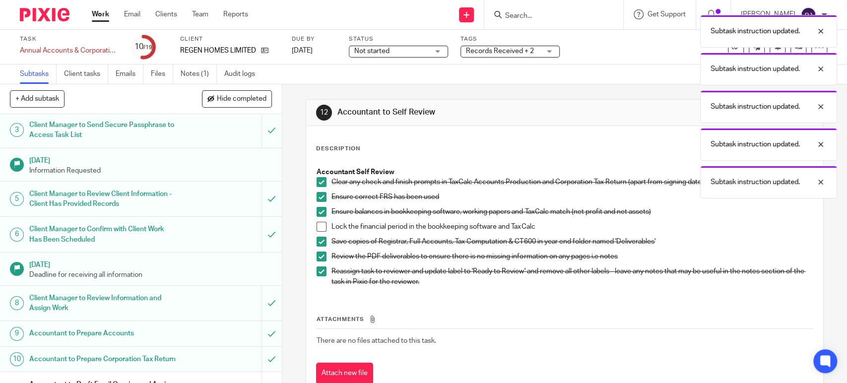
scroll to position [165, 0]
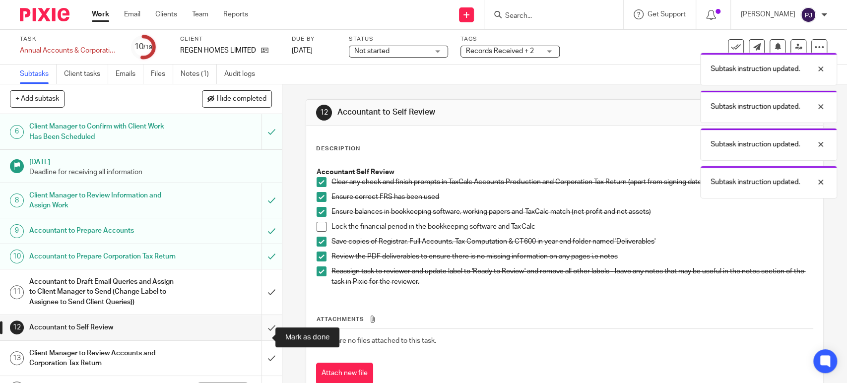
click at [254, 339] on input "submit" at bounding box center [141, 327] width 282 height 25
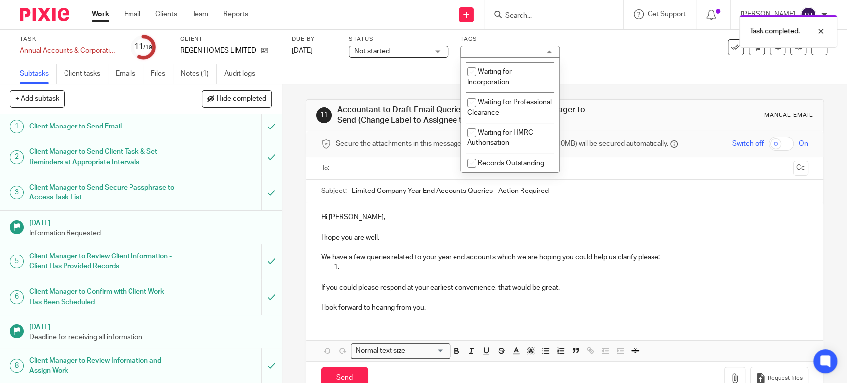
scroll to position [165, 0]
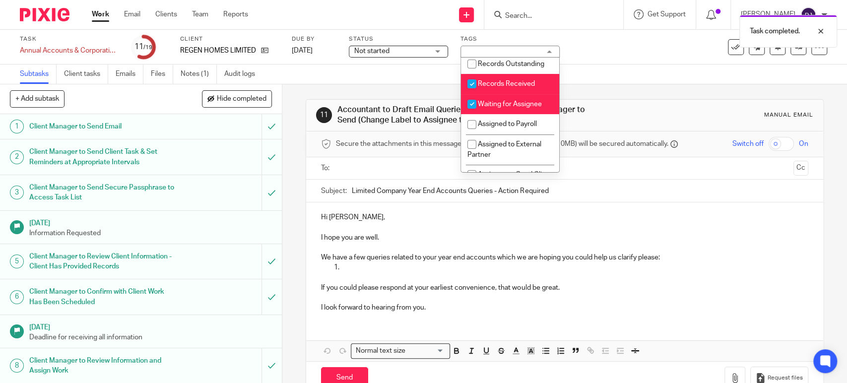
click at [507, 94] on li "Records Received" at bounding box center [510, 84] width 98 height 20
checkbox input "false"
click at [507, 108] on span "Waiting for Assignee" at bounding box center [510, 104] width 64 height 7
checkbox input "false"
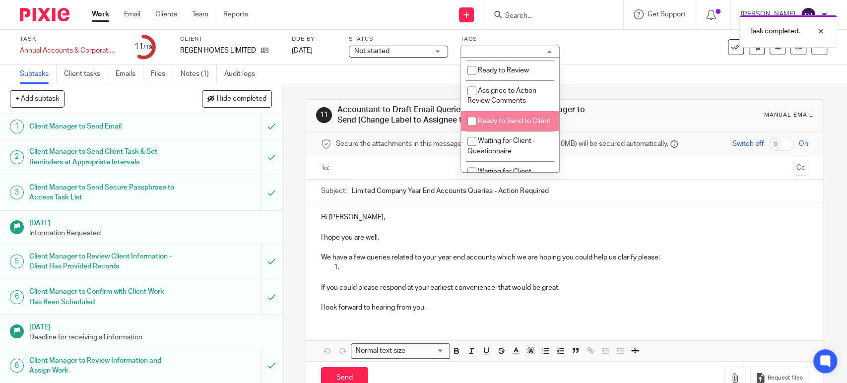
scroll to position [330, 0]
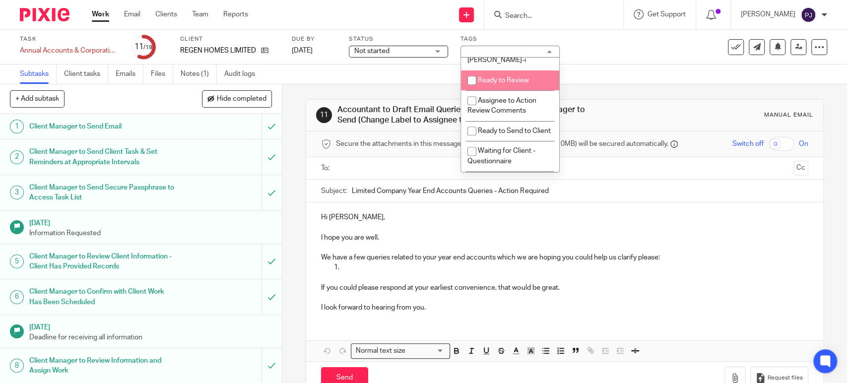
click at [482, 76] on li "Ready to Review" at bounding box center [510, 80] width 98 height 20
checkbox input "true"
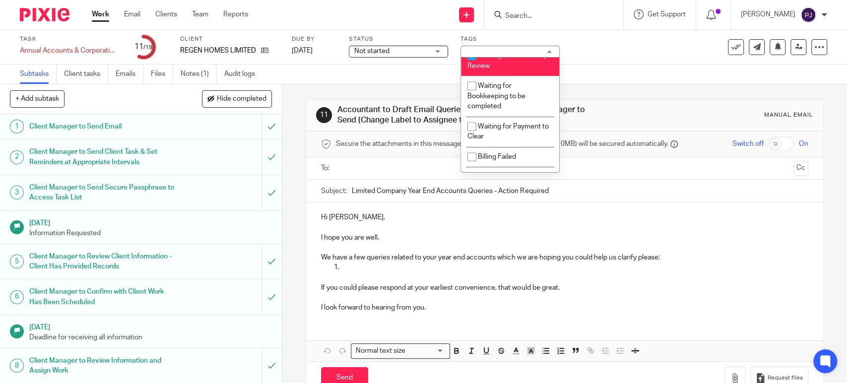
scroll to position [661, 0]
click at [488, 66] on span "Waiting for Peakvisory Review" at bounding box center [506, 57] width 79 height 17
checkbox input "false"
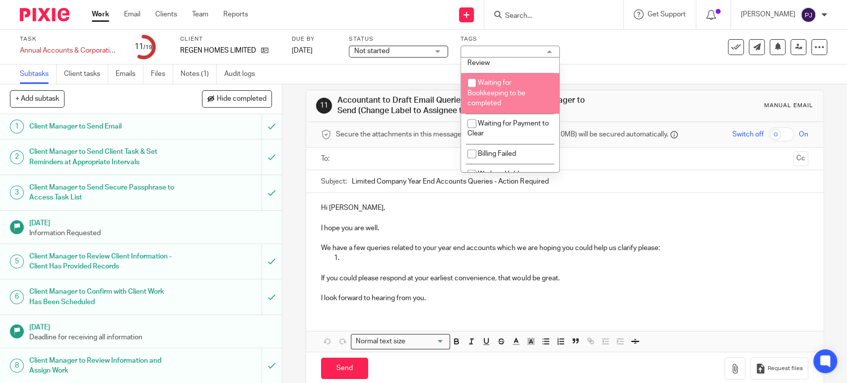
scroll to position [25, 0]
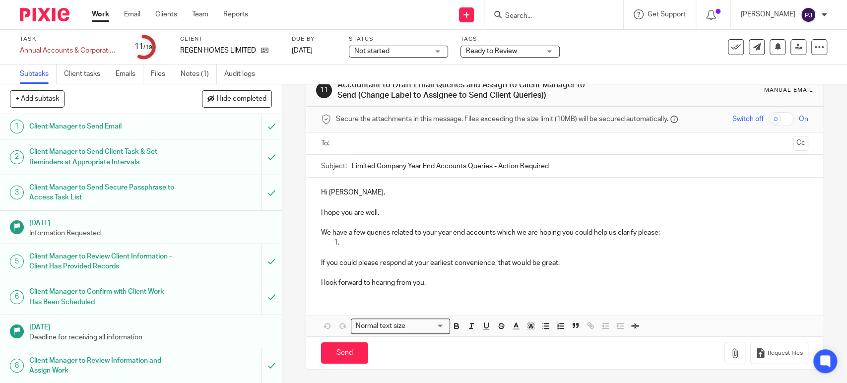
click at [616, 67] on div "Subtasks Client tasks Emails Files Notes (1) Audit logs" at bounding box center [423, 74] width 847 height 20
click at [242, 69] on link "Audit logs" at bounding box center [243, 73] width 38 height 19
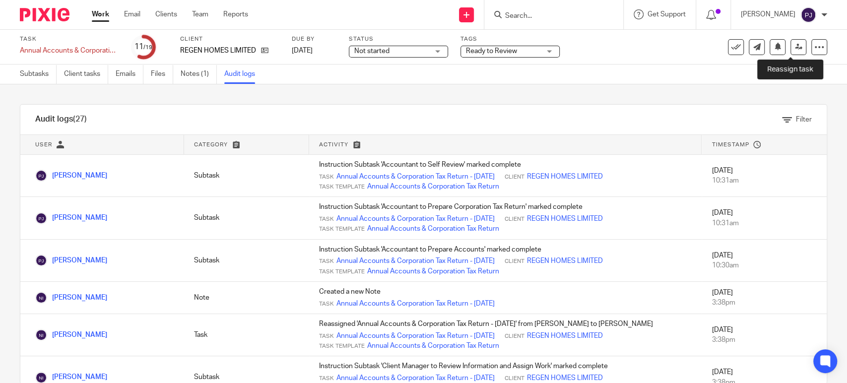
click at [794, 44] on icon at bounding box center [797, 46] width 7 height 7
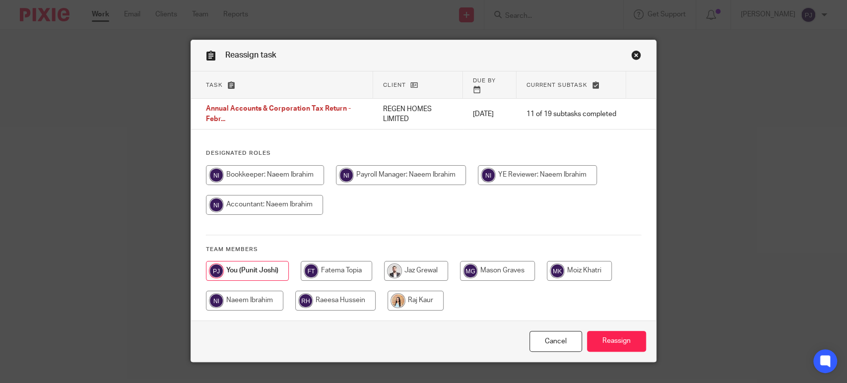
click at [632, 56] on link "Close this dialog window" at bounding box center [636, 56] width 10 height 13
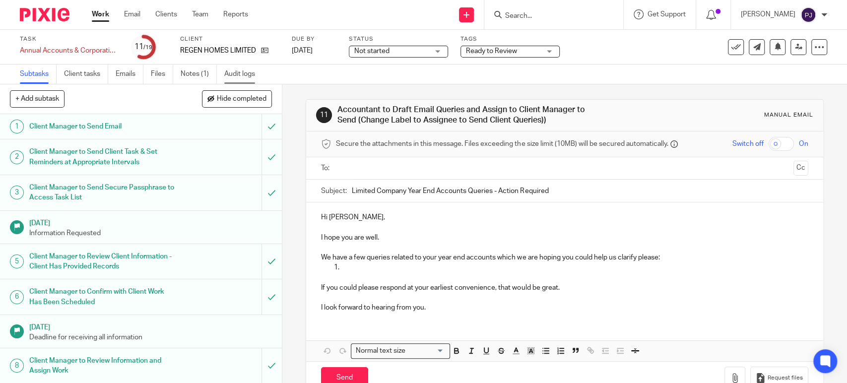
click at [237, 67] on link "Audit logs" at bounding box center [243, 73] width 38 height 19
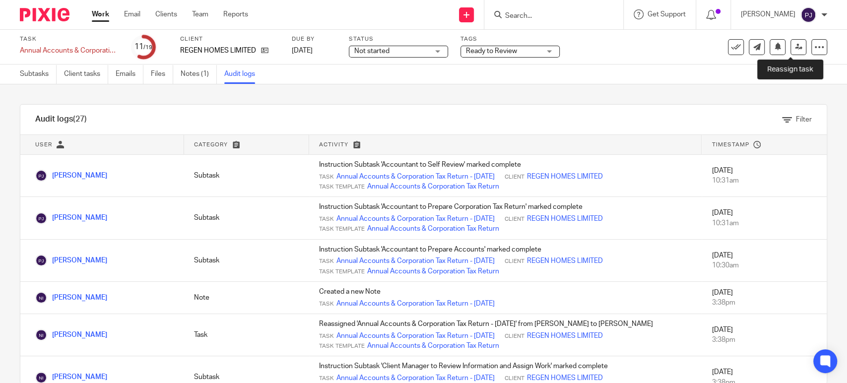
click at [794, 49] on icon at bounding box center [797, 46] width 7 height 7
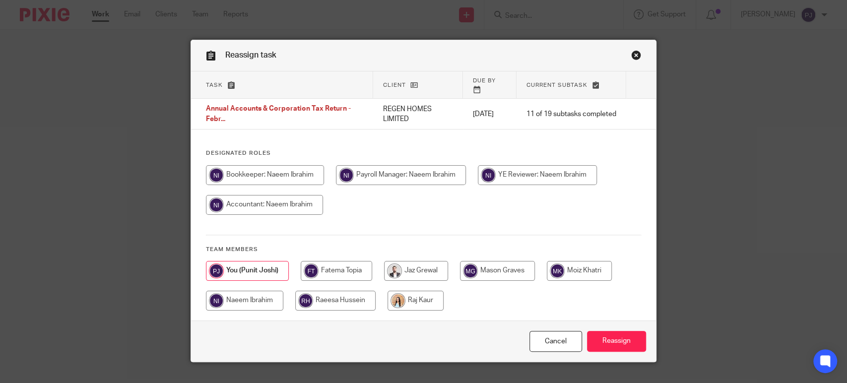
click at [268, 291] on input "radio" at bounding box center [244, 301] width 77 height 20
radio input "true"
click at [618, 331] on input "Reassign" at bounding box center [616, 341] width 59 height 21
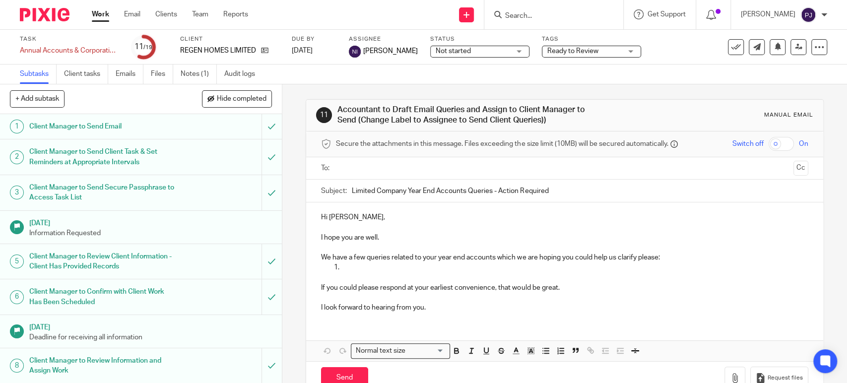
click at [97, 18] on link "Work" at bounding box center [100, 14] width 17 height 10
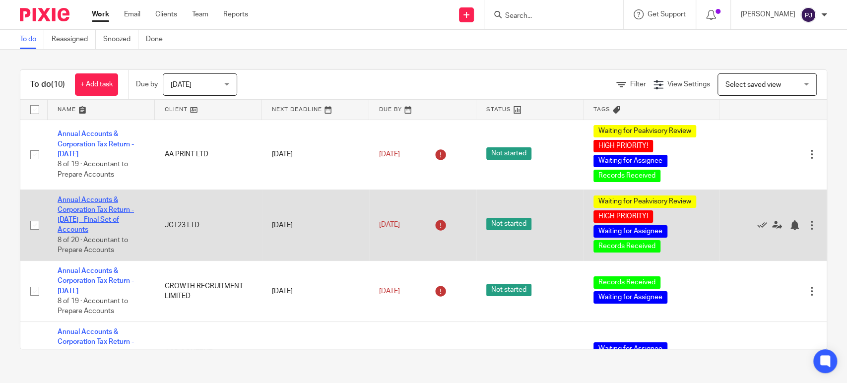
click at [95, 216] on link "Annual Accounts & Corporation Tax Return - [DATE] - Final Set of Accounts" at bounding box center [96, 214] width 76 height 37
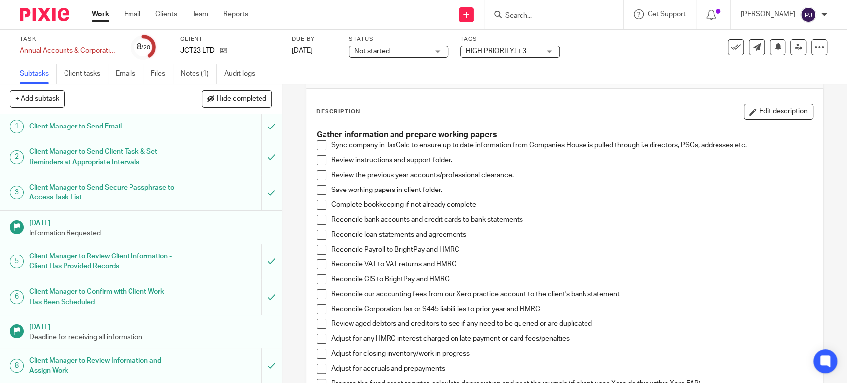
scroll to position [55, 0]
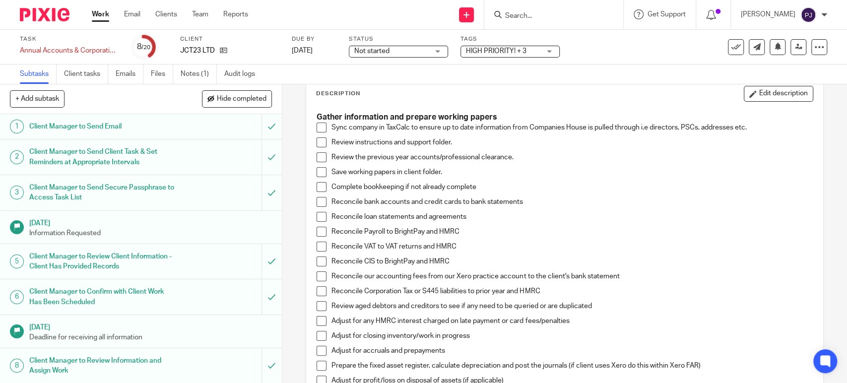
click at [318, 124] on span at bounding box center [321, 127] width 10 height 10
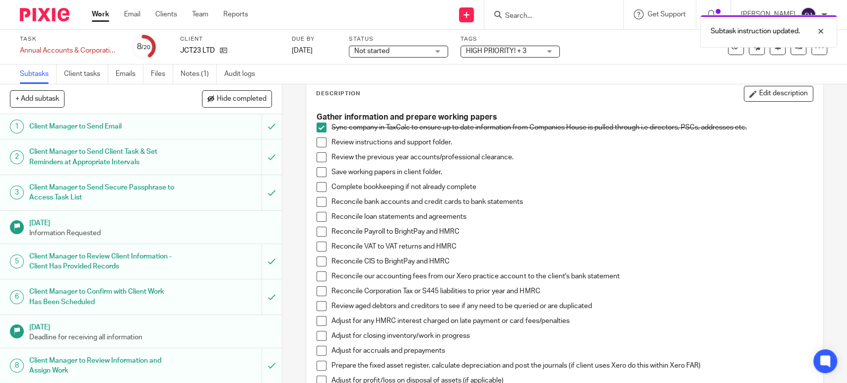
click at [317, 144] on span at bounding box center [321, 142] width 10 height 10
click at [317, 156] on span at bounding box center [321, 157] width 10 height 10
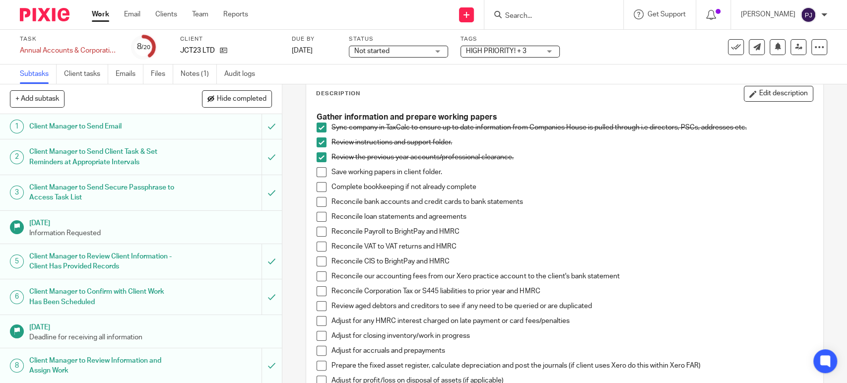
click at [319, 171] on span at bounding box center [321, 172] width 10 height 10
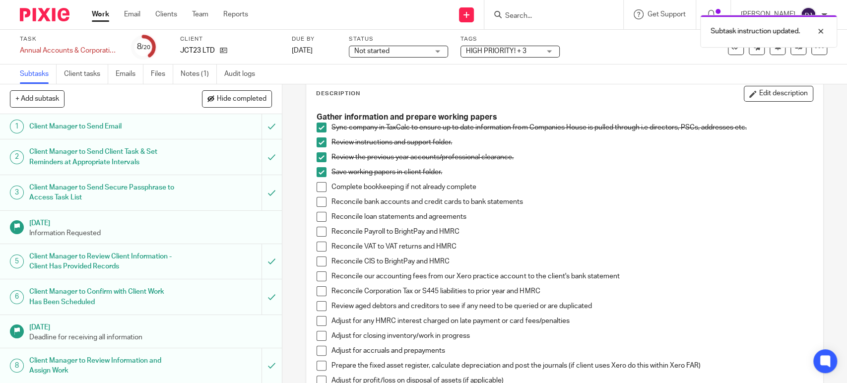
click at [319, 185] on span at bounding box center [321, 187] width 10 height 10
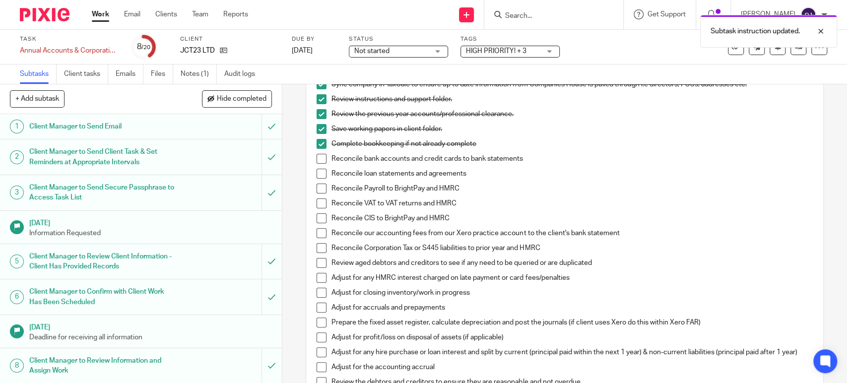
scroll to position [110, 0]
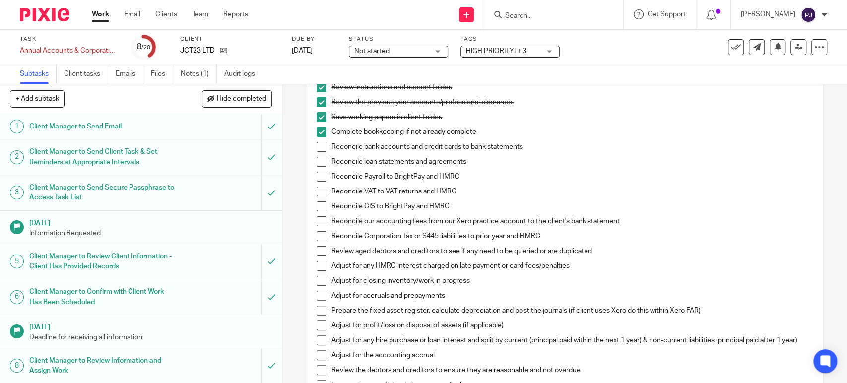
click at [321, 146] on span at bounding box center [321, 147] width 10 height 10
click at [316, 220] on span at bounding box center [321, 221] width 10 height 10
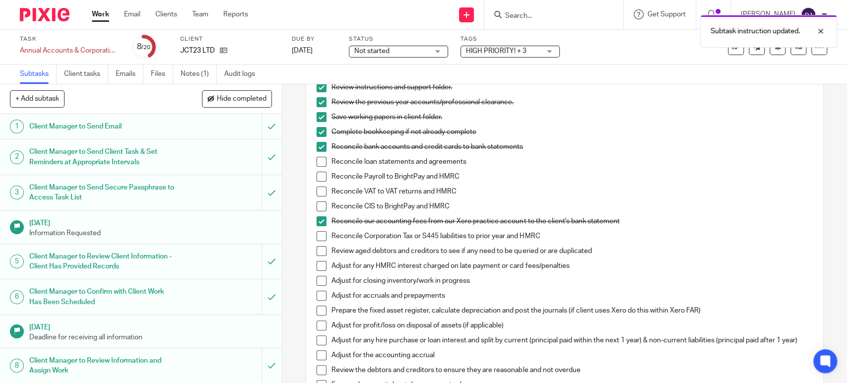
click at [316, 239] on span at bounding box center [321, 236] width 10 height 10
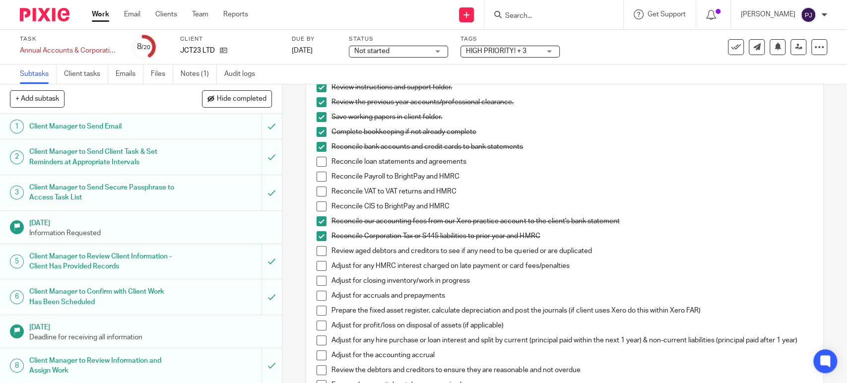
click at [317, 297] on span at bounding box center [321, 296] width 10 height 10
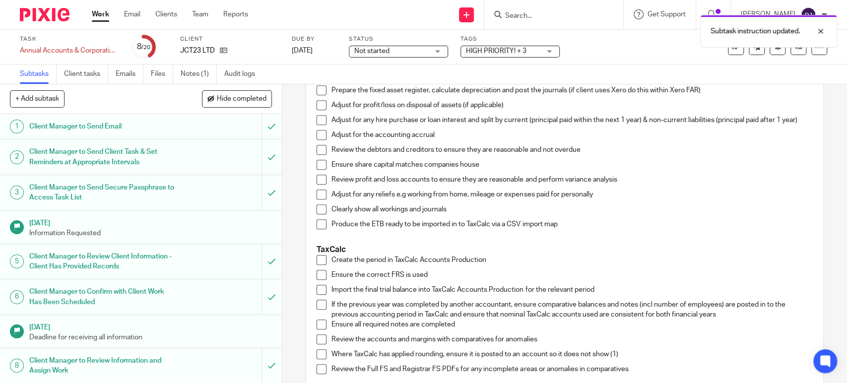
scroll to position [275, 0]
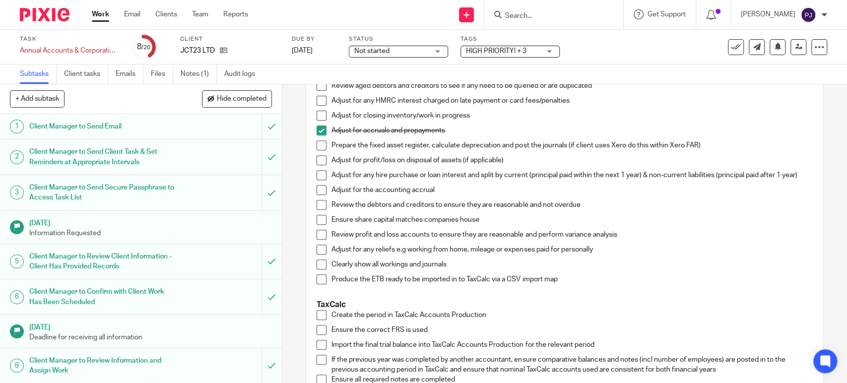
click at [316, 193] on span at bounding box center [321, 190] width 10 height 10
click at [318, 209] on span at bounding box center [321, 205] width 10 height 10
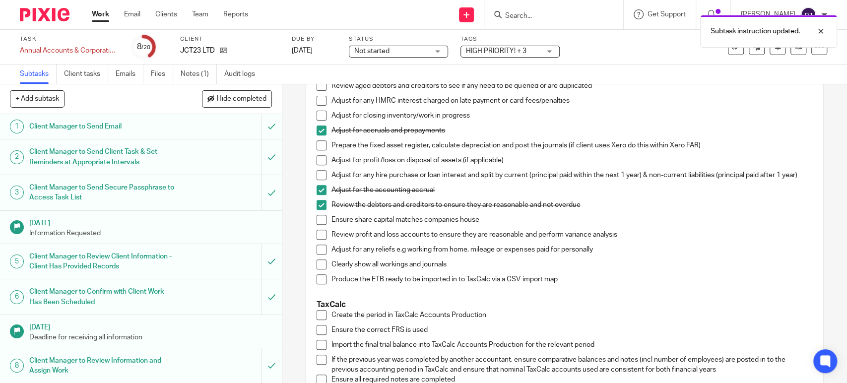
click at [316, 224] on span at bounding box center [321, 220] width 10 height 10
click at [316, 238] on span at bounding box center [321, 235] width 10 height 10
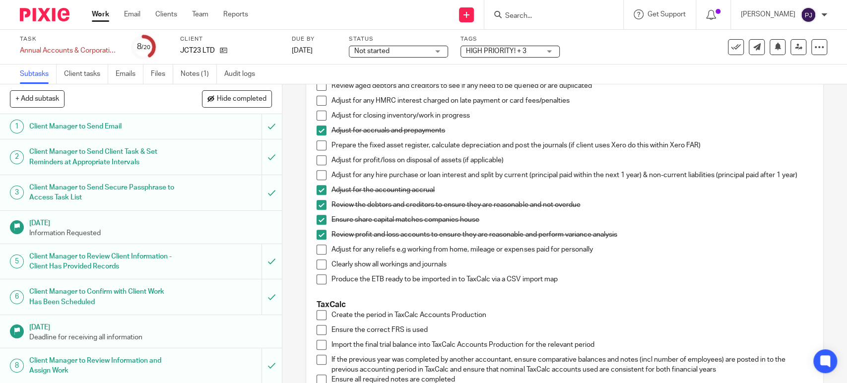
click at [317, 253] on span at bounding box center [321, 249] width 10 height 10
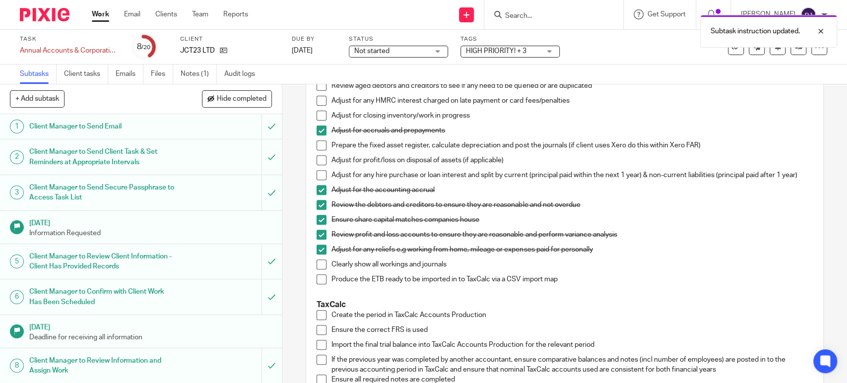
click at [316, 269] on span at bounding box center [321, 264] width 10 height 10
click at [319, 283] on span at bounding box center [321, 279] width 10 height 10
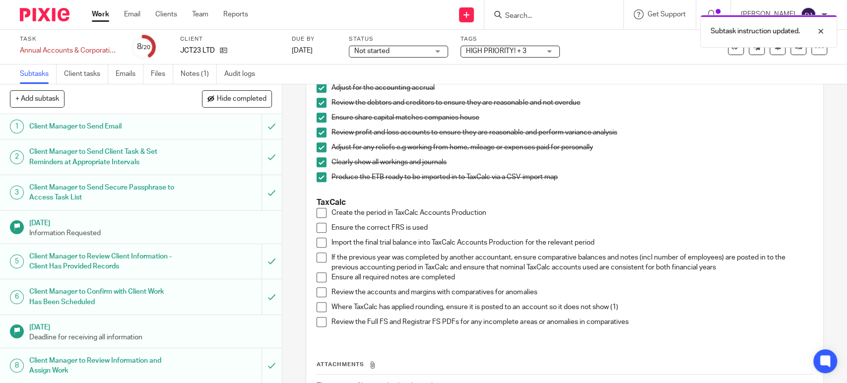
scroll to position [459, 0]
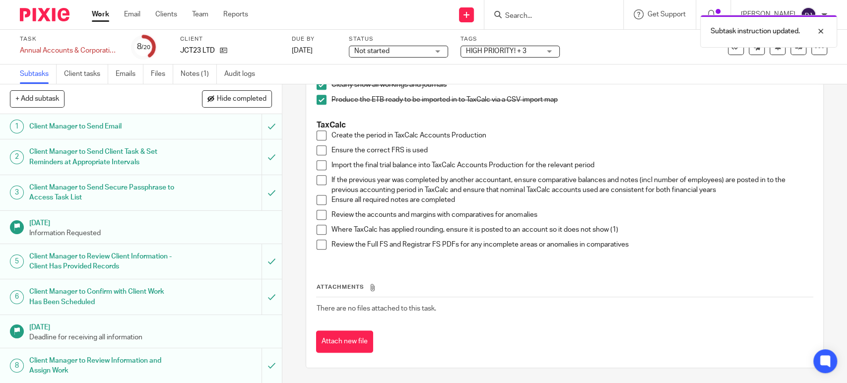
click at [316, 134] on span at bounding box center [321, 135] width 10 height 10
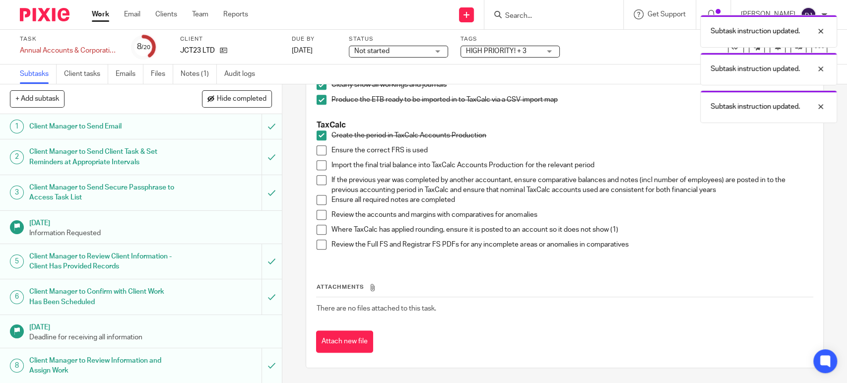
click at [316, 151] on span at bounding box center [321, 150] width 10 height 10
click at [317, 164] on span at bounding box center [321, 165] width 10 height 10
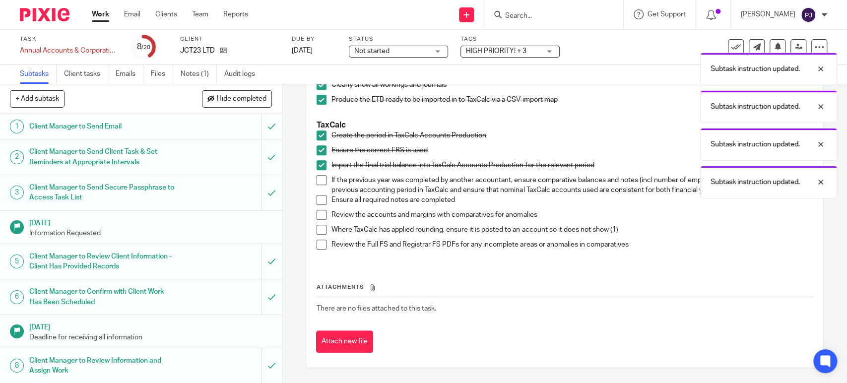
click at [316, 202] on span at bounding box center [321, 200] width 10 height 10
click at [317, 216] on span at bounding box center [321, 215] width 10 height 10
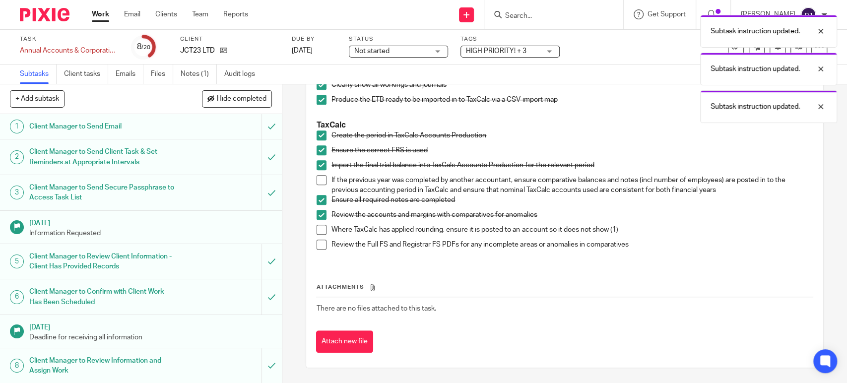
click at [316, 229] on span at bounding box center [321, 230] width 10 height 10
click at [317, 245] on span at bounding box center [321, 245] width 10 height 10
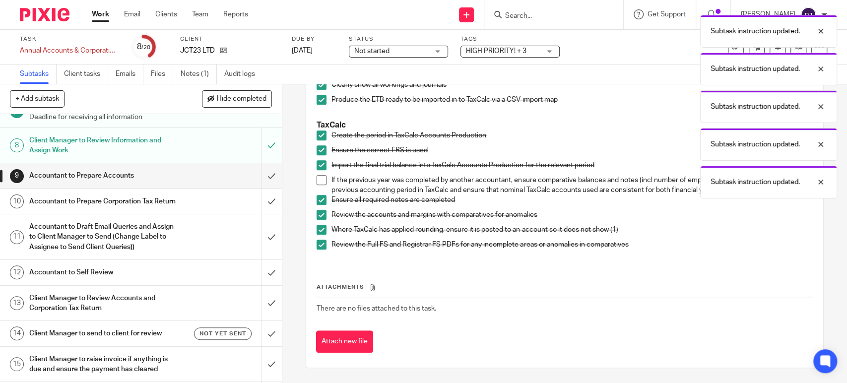
scroll to position [165, 0]
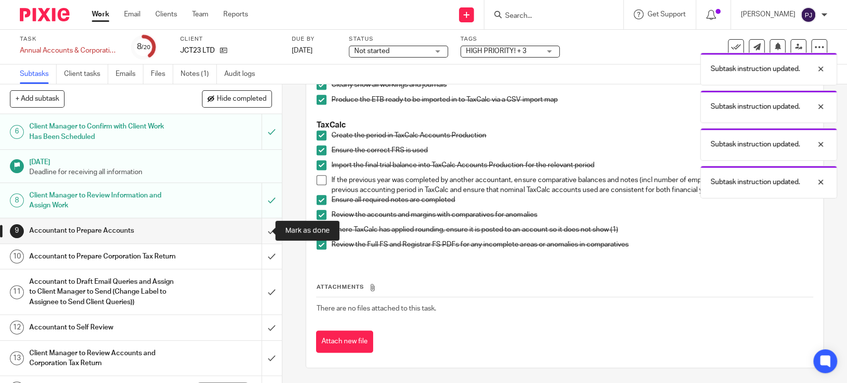
click at [253, 228] on input "submit" at bounding box center [141, 230] width 282 height 25
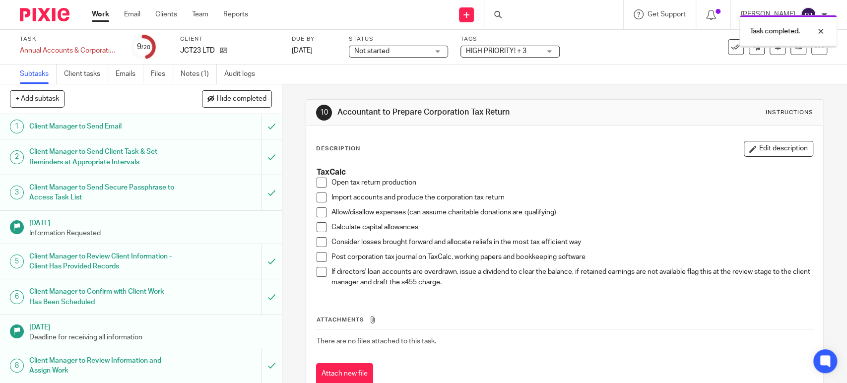
click at [316, 181] on span at bounding box center [321, 183] width 10 height 10
click at [318, 196] on span at bounding box center [321, 197] width 10 height 10
click at [317, 257] on span at bounding box center [321, 257] width 10 height 10
click at [316, 274] on span at bounding box center [321, 272] width 10 height 10
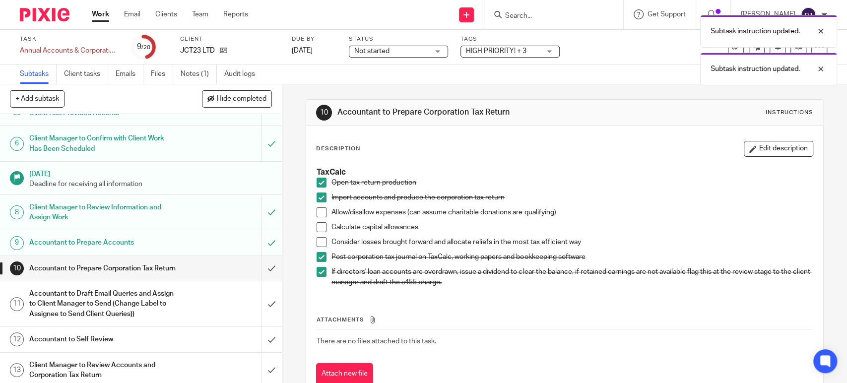
scroll to position [220, 0]
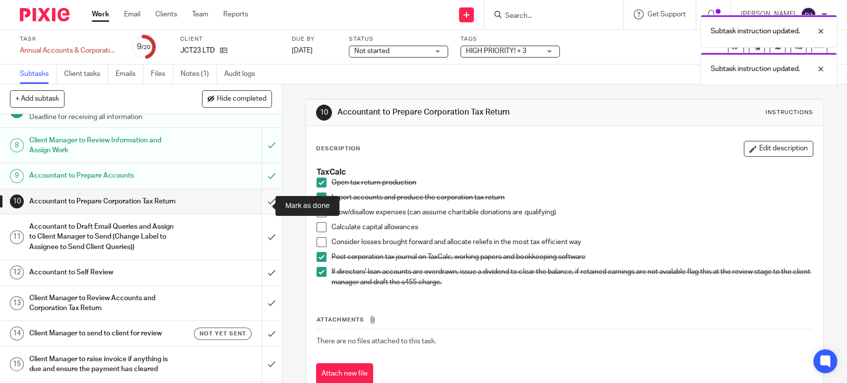
click at [259, 209] on input "submit" at bounding box center [141, 201] width 282 height 25
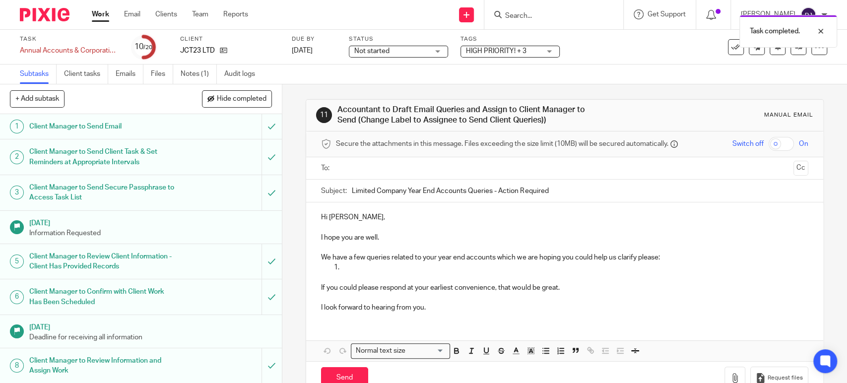
scroll to position [275, 0]
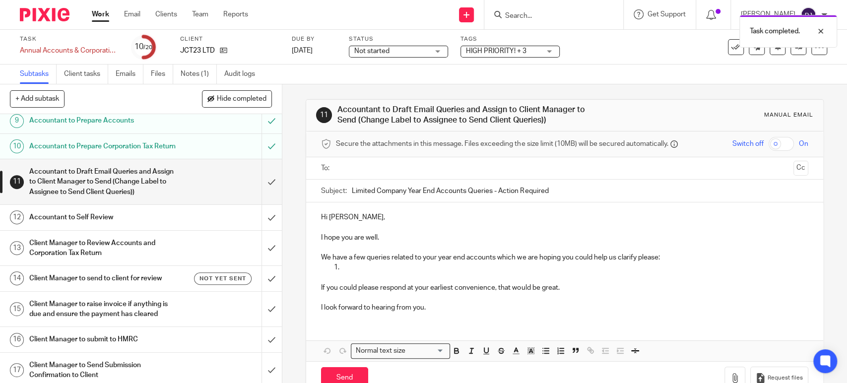
click at [81, 225] on h1 "Accountant to Self Review" at bounding box center [103, 217] width 148 height 15
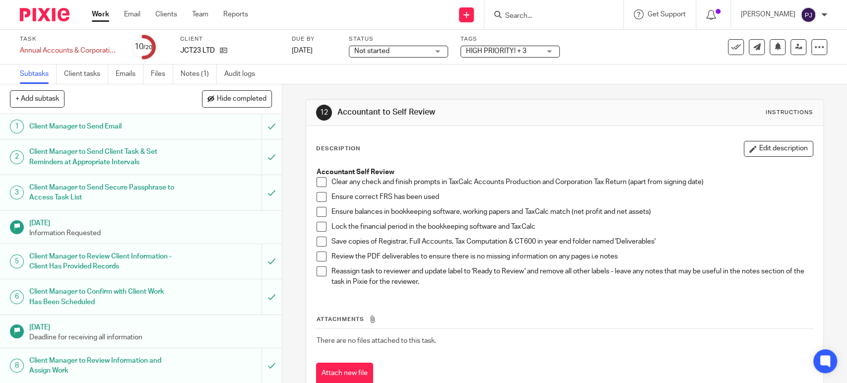
scroll to position [31, 0]
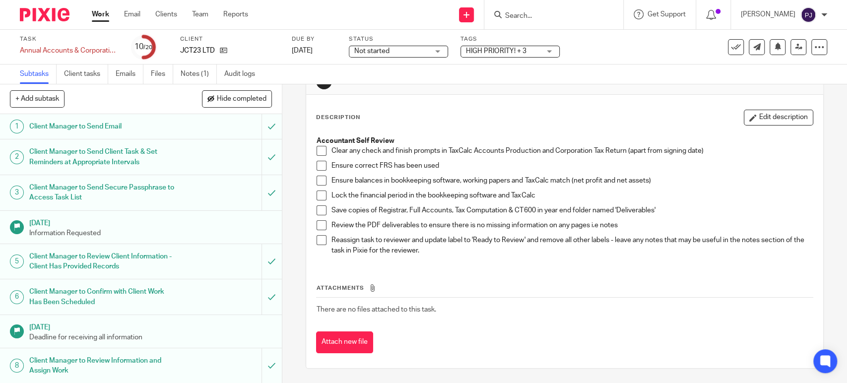
click at [316, 154] on span at bounding box center [321, 151] width 10 height 10
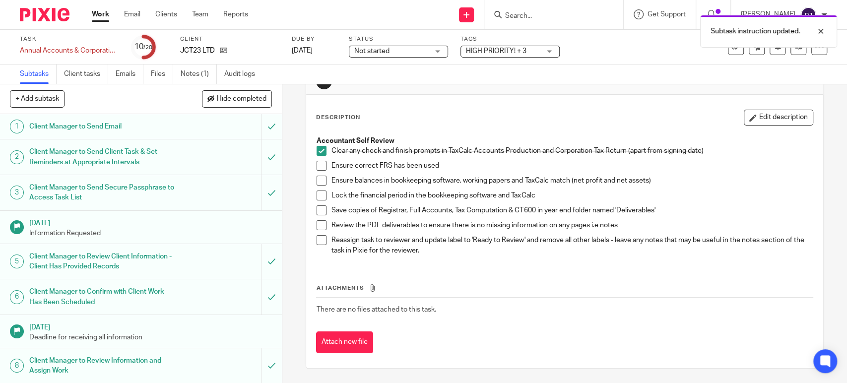
click at [316, 165] on span at bounding box center [321, 166] width 10 height 10
click at [316, 183] on span at bounding box center [321, 181] width 10 height 10
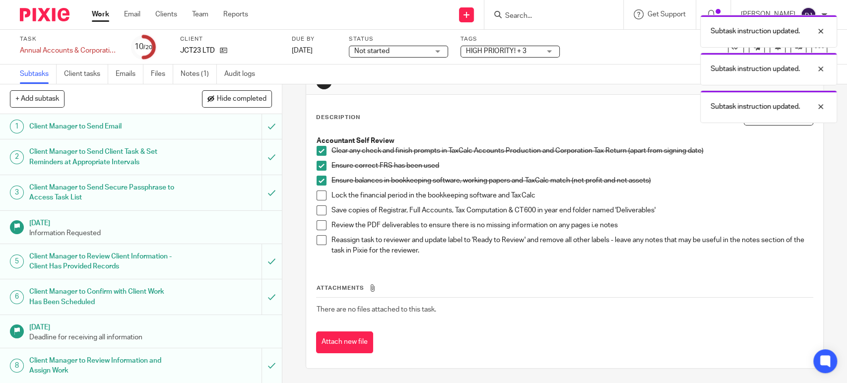
click at [317, 197] on span at bounding box center [321, 195] width 10 height 10
click at [316, 212] on span at bounding box center [321, 210] width 10 height 10
click at [316, 223] on span at bounding box center [321, 225] width 10 height 10
click at [317, 238] on span at bounding box center [321, 240] width 10 height 10
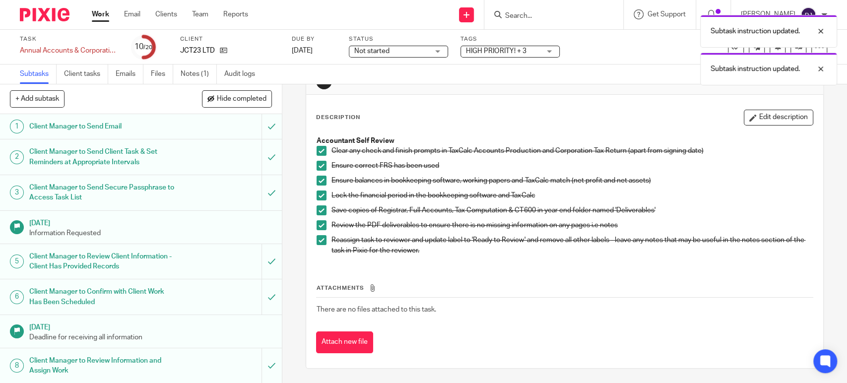
click at [317, 197] on span at bounding box center [321, 195] width 10 height 10
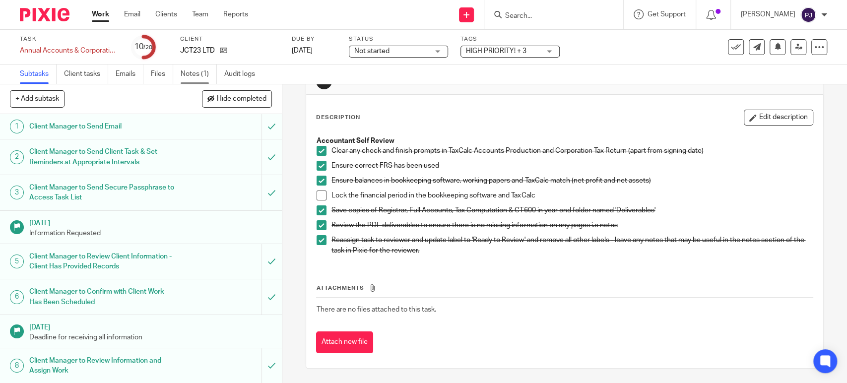
click at [194, 76] on link "Notes (1)" at bounding box center [199, 73] width 36 height 19
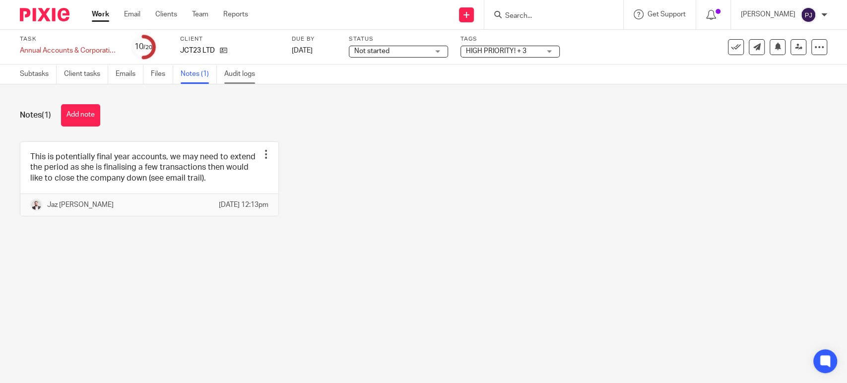
drag, startPoint x: 239, startPoint y: 74, endPoint x: 246, endPoint y: 74, distance: 7.4
click at [239, 74] on link "Audit logs" at bounding box center [243, 73] width 38 height 19
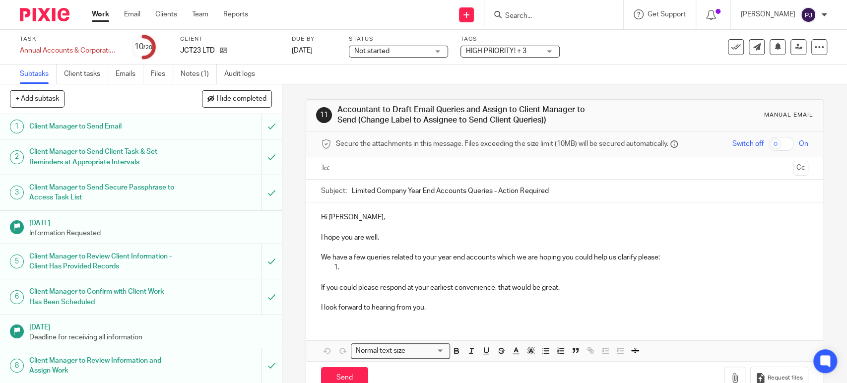
scroll to position [275, 0]
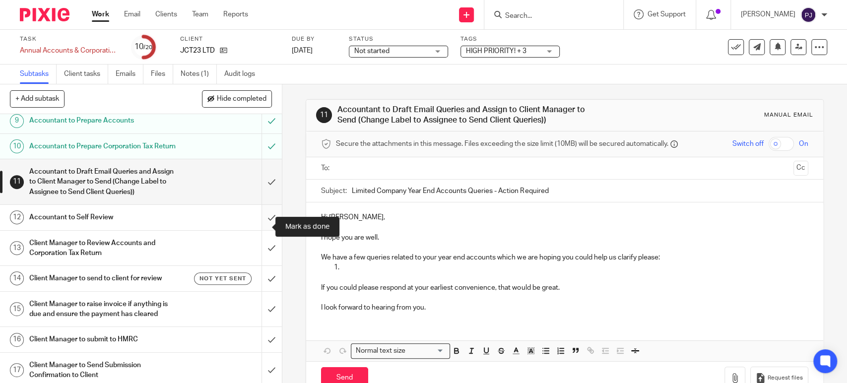
click at [266, 229] on input "submit" at bounding box center [141, 217] width 282 height 25
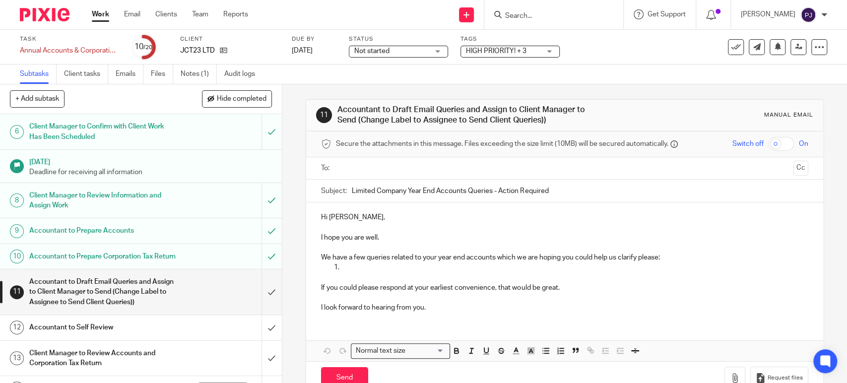
scroll to position [220, 0]
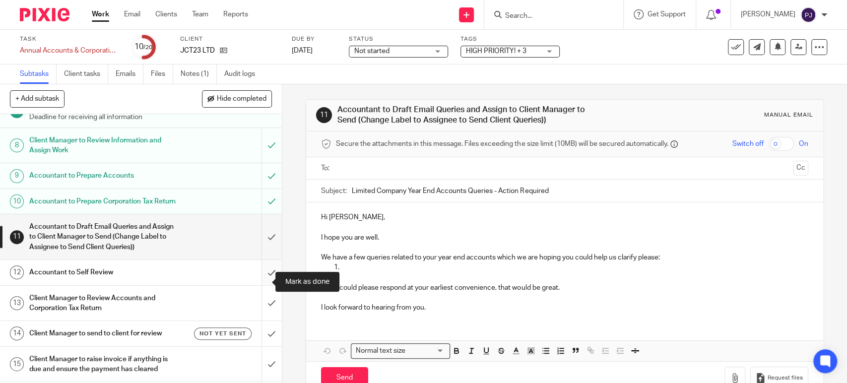
click at [254, 285] on input "submit" at bounding box center [141, 272] width 282 height 25
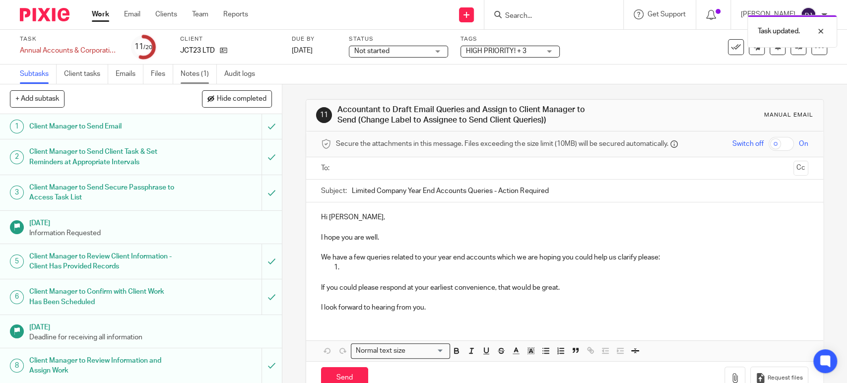
click at [190, 73] on link "Notes (1)" at bounding box center [199, 73] width 36 height 19
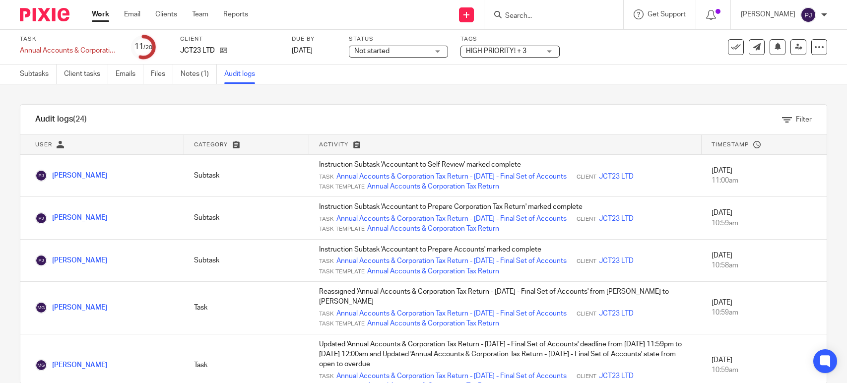
click at [507, 54] on span "HIGH PRIORITY! + 3" at bounding box center [496, 51] width 60 height 7
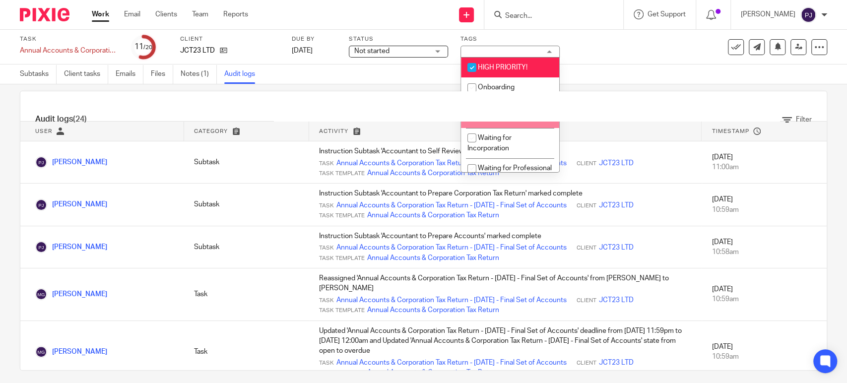
scroll to position [20, 0]
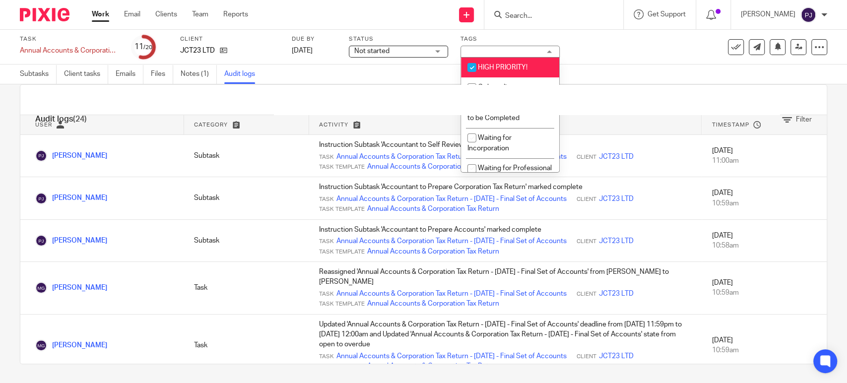
click at [603, 48] on div "Task Annual Accounts & Corporation Tax Return - [DATE] - Final Set of Accounts …" at bounding box center [356, 47] width 672 height 24
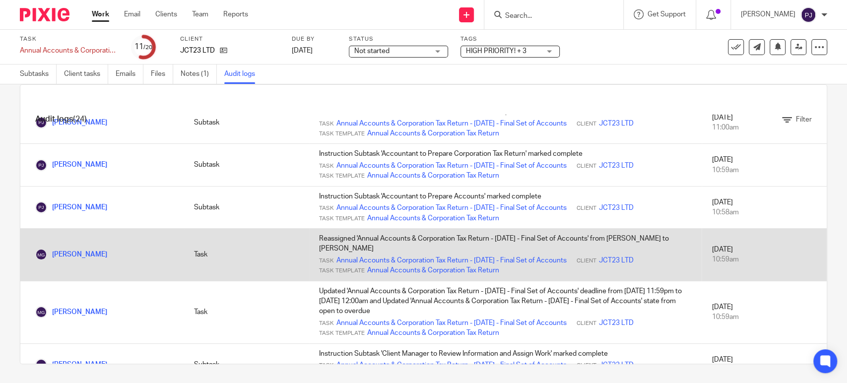
scroll to position [0, 0]
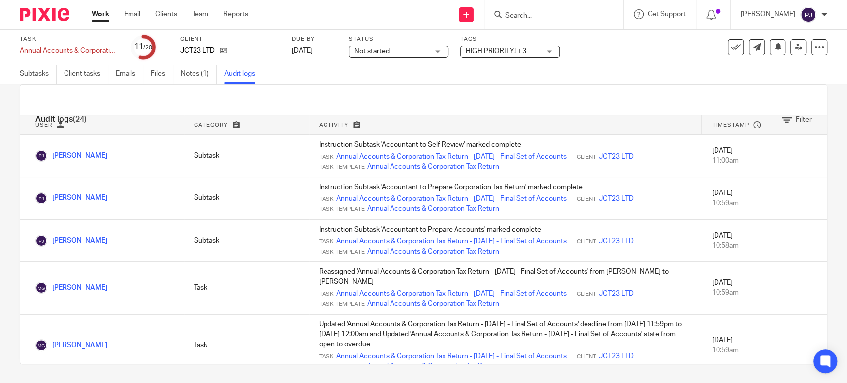
click at [484, 55] on span "HIGH PRIORITY! + 3" at bounding box center [503, 51] width 74 height 10
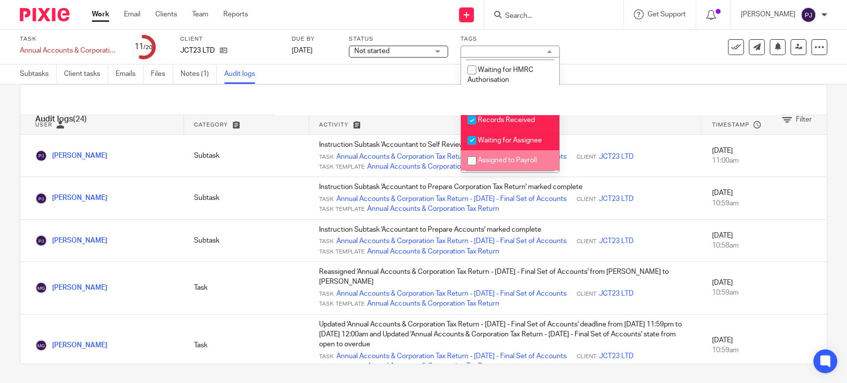
scroll to position [110, 0]
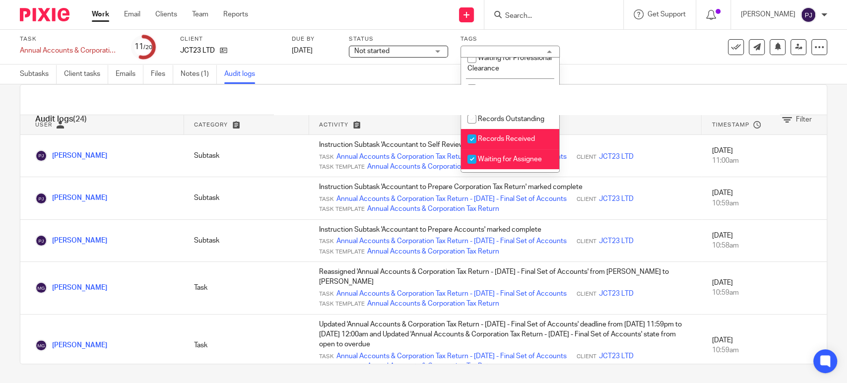
click at [485, 142] on span "Records Received" at bounding box center [506, 138] width 57 height 7
checkbox input "false"
click at [490, 163] on span "Waiting for Assignee" at bounding box center [510, 159] width 64 height 7
checkbox input "false"
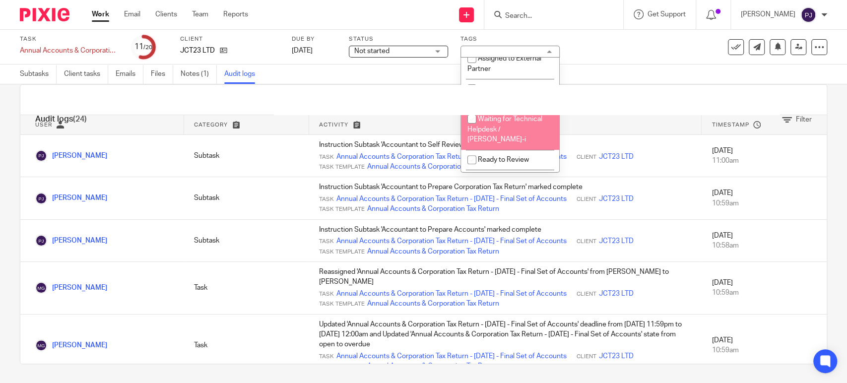
scroll to position [275, 0]
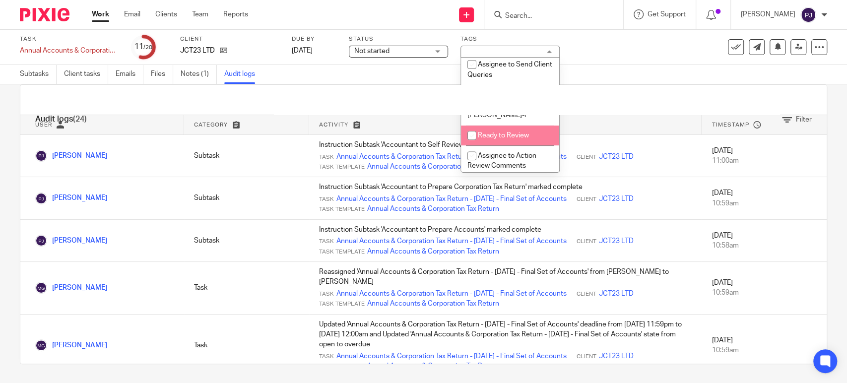
click at [488, 143] on li "Ready to Review" at bounding box center [510, 135] width 98 height 20
checkbox input "true"
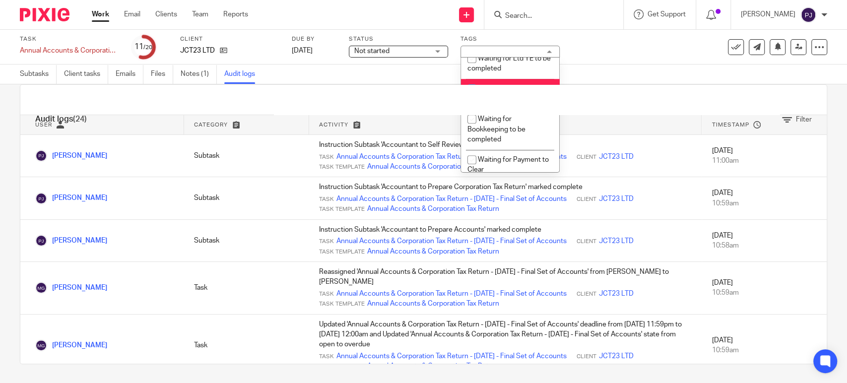
scroll to position [606, 0]
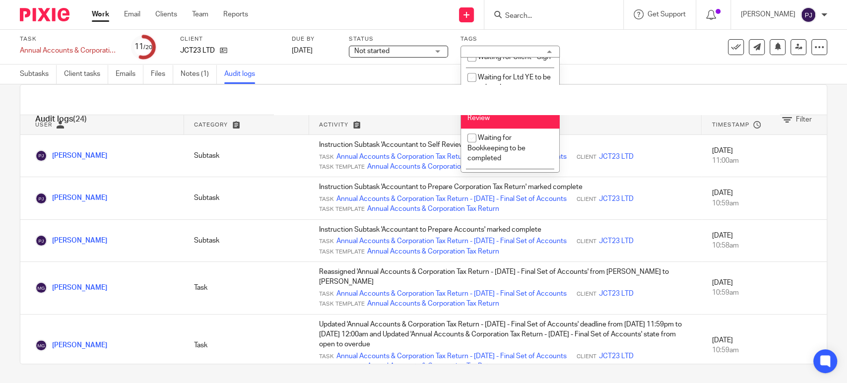
click at [481, 121] on span "Waiting for Peakvisory Review" at bounding box center [506, 112] width 79 height 17
checkbox input "false"
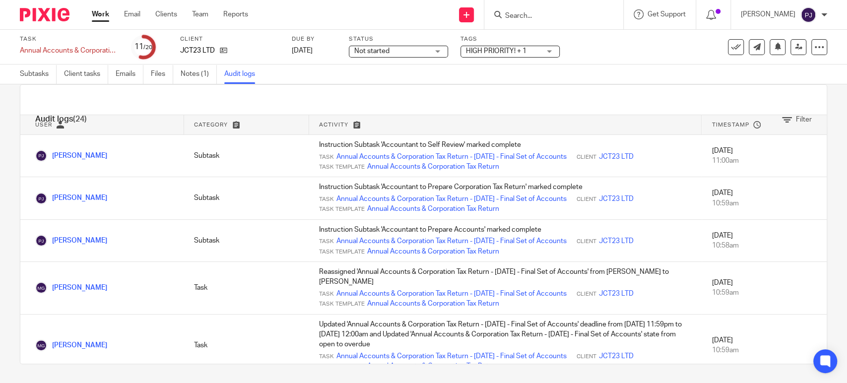
click at [625, 64] on div "Subtasks Client tasks Emails Files Notes (1) Audit logs" at bounding box center [423, 74] width 847 height 20
click at [794, 49] on icon at bounding box center [797, 46] width 7 height 7
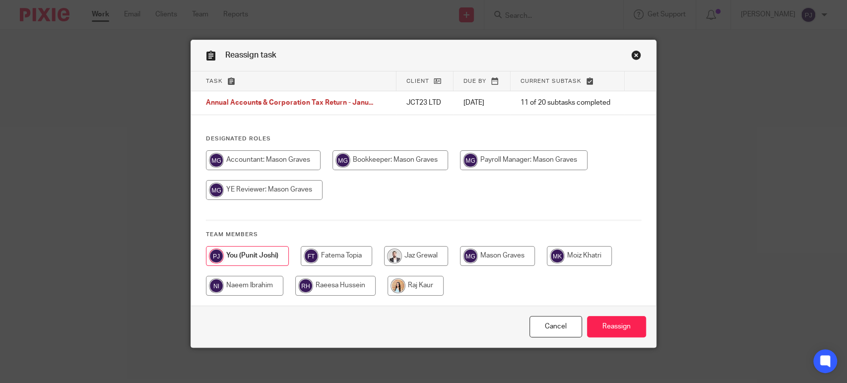
click at [508, 252] on input "radio" at bounding box center [497, 256] width 75 height 20
radio input "true"
click at [621, 323] on input "Reassign" at bounding box center [616, 326] width 59 height 21
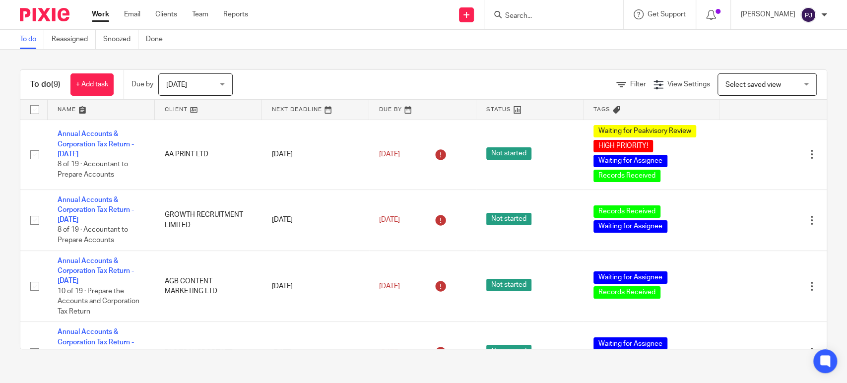
click at [328, 60] on div "To do (9) + Add task Due by [DATE] [DATE] [DATE] [DATE] This week Next week Thi…" at bounding box center [423, 209] width 847 height 319
